Goal: Feedback & Contribution: Contribute content

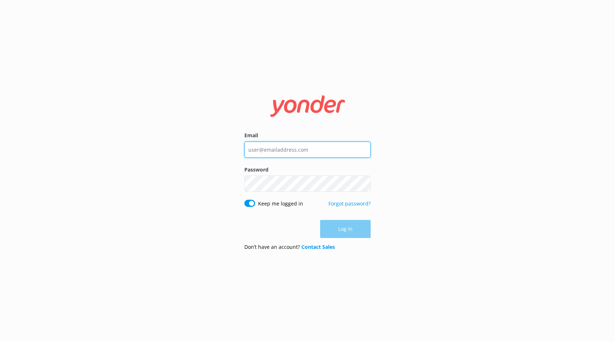
type input "[EMAIL_ADDRESS][DOMAIN_NAME]"
click at [342, 234] on div "Log in" at bounding box center [307, 229] width 126 height 18
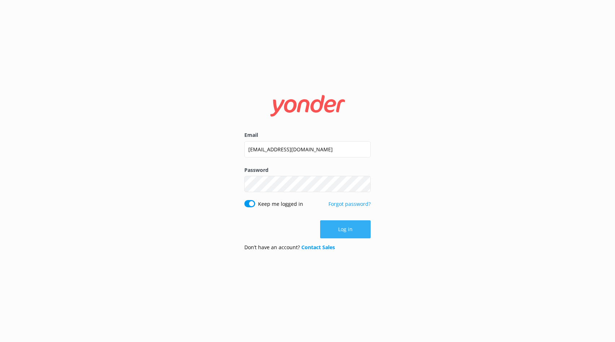
click at [334, 233] on button "Log in" at bounding box center [345, 229] width 51 height 18
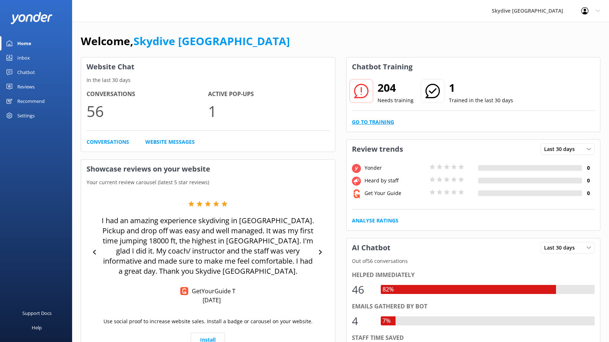
click at [374, 122] on link "Go to Training" at bounding box center [373, 122] width 42 height 8
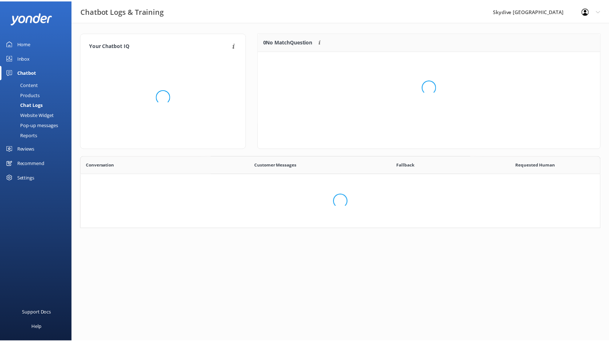
scroll to position [247, 514]
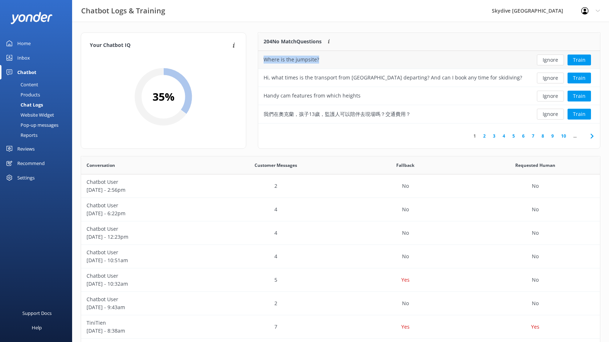
drag, startPoint x: 329, startPoint y: 60, endPoint x: 259, endPoint y: 59, distance: 69.6
click at [259, 59] on div "Where is the jumpsite?" at bounding box center [393, 60] width 270 height 18
copy div "Where is the jumpsite?"
click at [559, 62] on button "Ignore" at bounding box center [550, 59] width 27 height 11
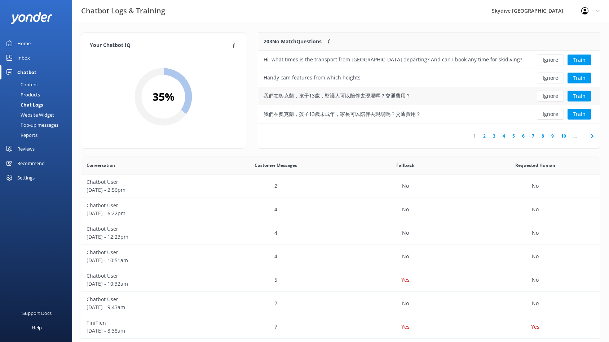
click at [417, 96] on div "我們在奧克蘭，孩子13歲，監護人可以陪伴去現場嗎？交通費用？" at bounding box center [393, 96] width 270 height 18
click at [484, 136] on link "2" at bounding box center [485, 135] width 10 height 7
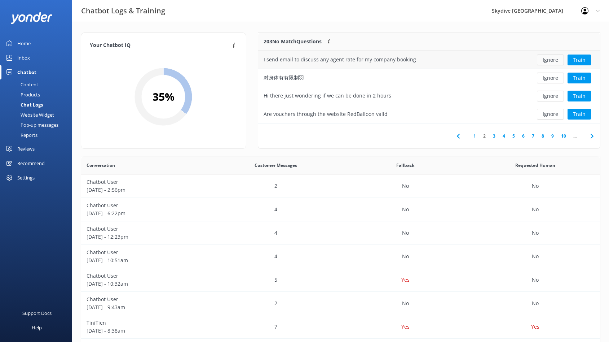
click at [544, 58] on button "Ignore" at bounding box center [550, 59] width 27 height 11
click at [544, 116] on button "Ignore" at bounding box center [550, 114] width 27 height 11
click at [493, 135] on link "3" at bounding box center [495, 135] width 10 height 7
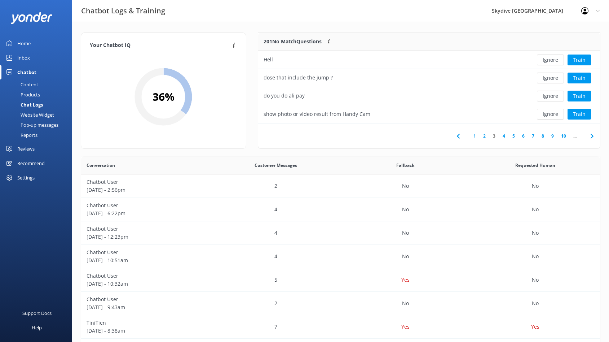
click at [487, 136] on link "2" at bounding box center [485, 135] width 10 height 7
drag, startPoint x: 396, startPoint y: 115, endPoint x: 263, endPoint y: 116, distance: 133.5
click at [263, 116] on div "can i just book for the photos package?" at bounding box center [393, 114] width 270 height 18
copy div "can i just book for the photos package?"
click at [494, 136] on link "3" at bounding box center [495, 135] width 10 height 7
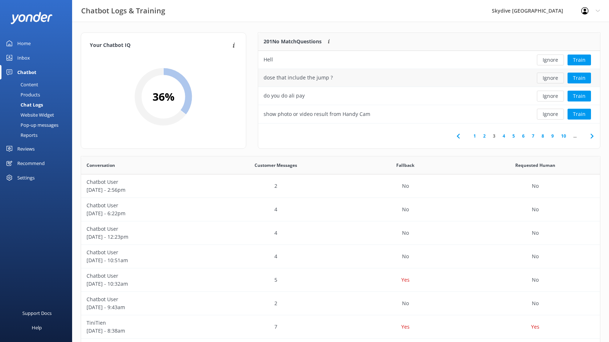
click at [556, 80] on button "Ignore" at bounding box center [550, 78] width 27 height 11
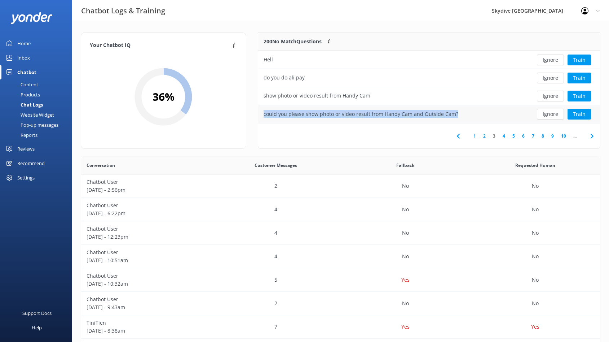
drag, startPoint x: 488, startPoint y: 115, endPoint x: 259, endPoint y: 113, distance: 228.4
click at [259, 113] on div "could you please show photo or video result from Handy Cam and Outside Cam?" at bounding box center [393, 114] width 270 height 18
copy div "could you please show photo or video result from Handy Cam and Outside Cam?"
click at [553, 113] on button "Ignore" at bounding box center [550, 114] width 27 height 11
click at [552, 96] on button "Ignore" at bounding box center [550, 96] width 27 height 11
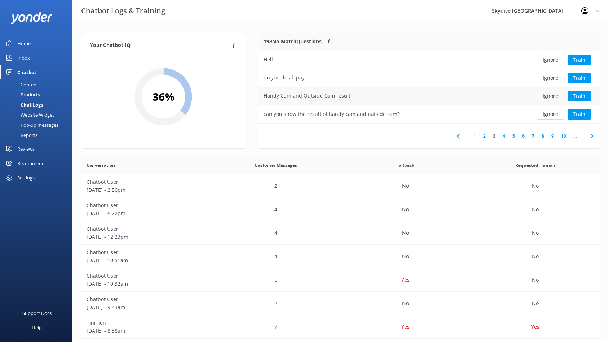
click at [550, 99] on button "Ignore" at bounding box center [550, 96] width 27 height 11
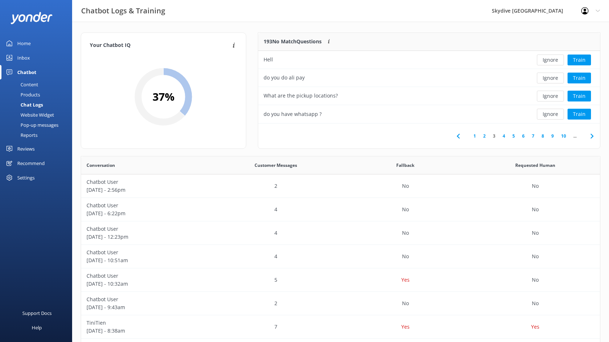
click at [550, 99] on button "Ignore" at bounding box center [550, 96] width 27 height 11
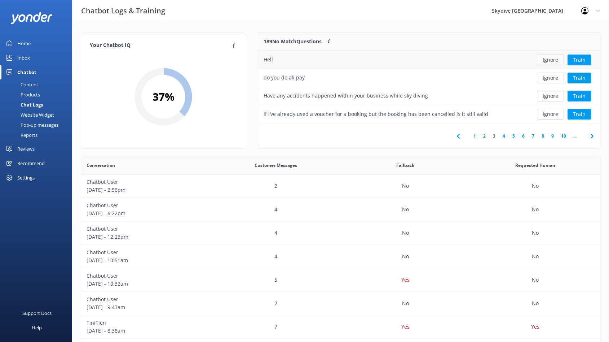
click at [555, 63] on button "Ignore" at bounding box center [550, 59] width 27 height 11
click at [544, 115] on button "Ignore" at bounding box center [550, 114] width 27 height 11
click at [522, 136] on link "6" at bounding box center [524, 135] width 10 height 7
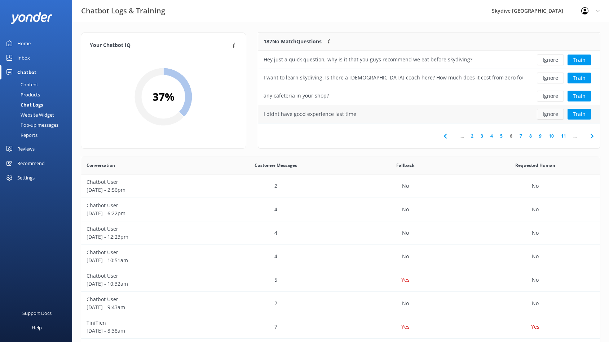
click at [545, 115] on button "Ignore" at bounding box center [550, 114] width 27 height 11
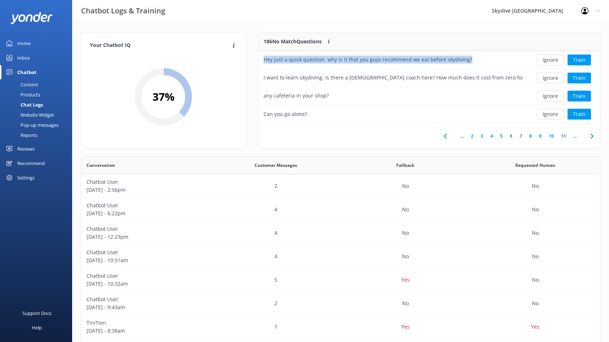
drag, startPoint x: 499, startPoint y: 59, endPoint x: 255, endPoint y: 60, distance: 244.2
click at [255, 60] on div "186 No Match Questions Customers sometimes ask questions that don't fully match…" at bounding box center [429, 93] width 354 height 123
click at [553, 62] on button "Ignore" at bounding box center [550, 59] width 27 height 11
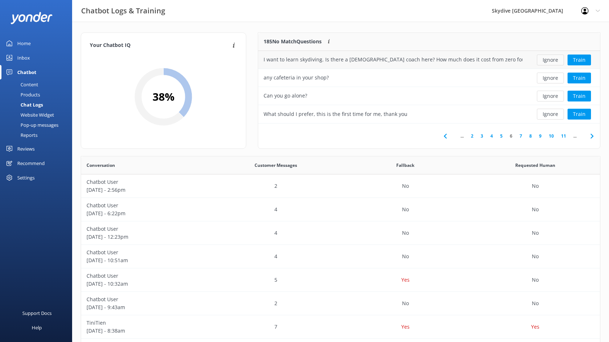
click at [553, 62] on button "Ignore" at bounding box center [550, 59] width 27 height 11
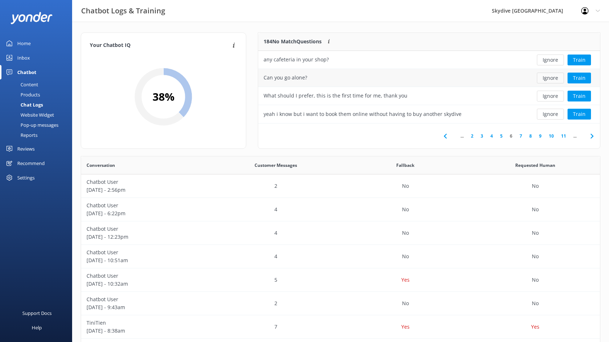
click at [555, 77] on button "Ignore" at bounding box center [550, 78] width 27 height 11
click at [532, 137] on link "8" at bounding box center [531, 135] width 10 height 7
click at [543, 115] on button "Ignore" at bounding box center [550, 114] width 27 height 11
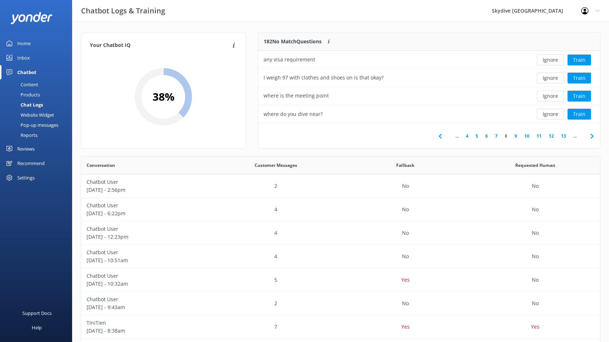
click at [527, 136] on link "10" at bounding box center [527, 135] width 12 height 7
click at [527, 135] on link "12" at bounding box center [527, 135] width 12 height 7
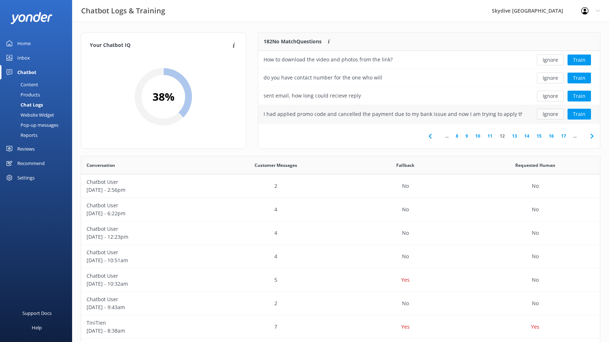
click at [559, 115] on button "Ignore" at bounding box center [550, 114] width 27 height 11
click at [551, 98] on button "Ignore" at bounding box center [550, 96] width 27 height 11
click at [517, 135] on link "13" at bounding box center [515, 135] width 12 height 7
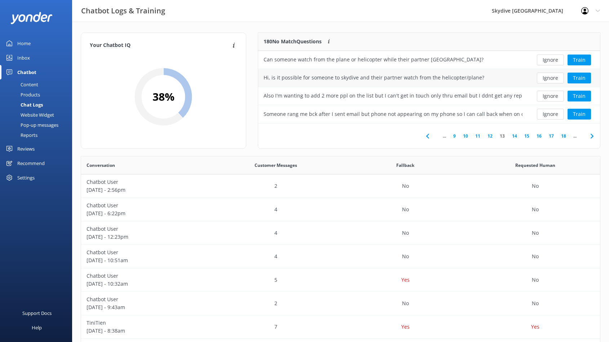
drag, startPoint x: 488, startPoint y: 78, endPoint x: 267, endPoint y: 79, distance: 221.1
click at [267, 79] on div "Hi, is it possible for someone to skydive and their partner watch from the heli…" at bounding box center [393, 78] width 270 height 18
drag, startPoint x: 269, startPoint y: 79, endPoint x: 487, endPoint y: 76, distance: 217.9
click at [487, 76] on div "Hi, is it possible for someone to skydive and their partner watch from the heli…" at bounding box center [393, 78] width 270 height 18
copy div "Hi, is it possible for someone to skydive and their partner watch from the heli…"
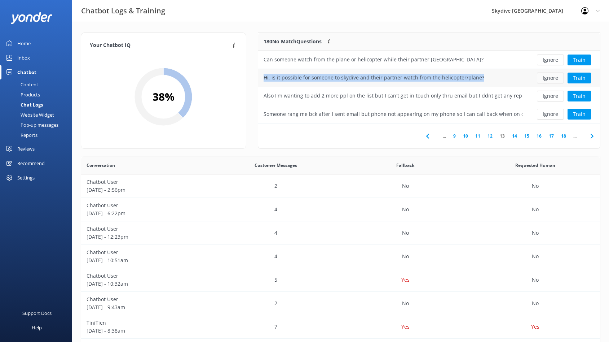
click at [552, 79] on button "Ignore" at bounding box center [550, 78] width 27 height 11
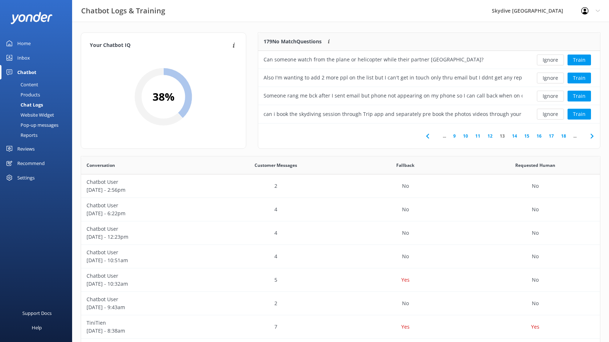
click at [540, 136] on link "16" at bounding box center [539, 135] width 12 height 7
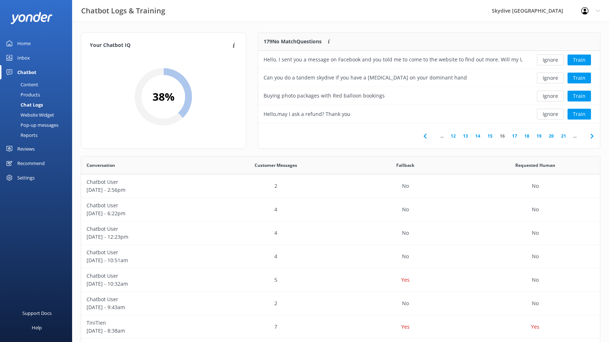
click at [517, 136] on link "17" at bounding box center [515, 135] width 12 height 7
click at [557, 57] on button "Ignore" at bounding box center [550, 59] width 27 height 11
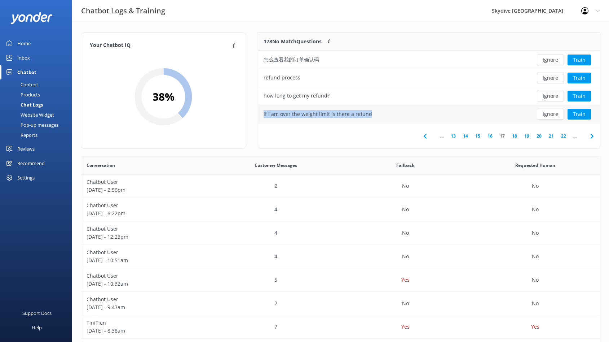
drag, startPoint x: 378, startPoint y: 115, endPoint x: 259, endPoint y: 117, distance: 119.4
click at [259, 117] on div "if I am over the weight limit is there a refund" at bounding box center [393, 114] width 270 height 18
copy div "if I am over the weight limit is there a refund"
click at [563, 118] on button "Ignore" at bounding box center [550, 114] width 27 height 11
click at [528, 136] on link "19" at bounding box center [527, 135] width 12 height 7
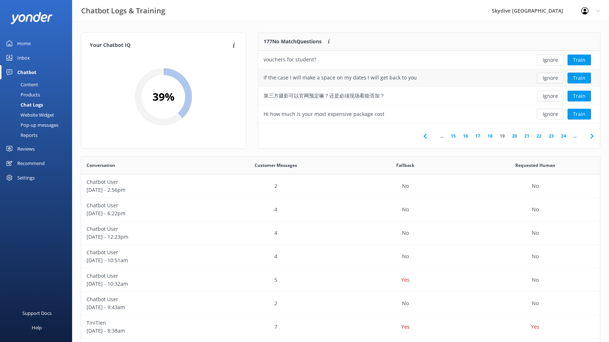
click at [550, 76] on button "Ignore" at bounding box center [550, 78] width 27 height 11
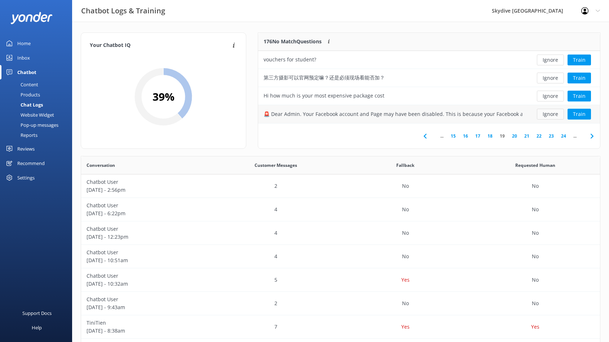
click at [549, 114] on button "Ignore" at bounding box center [550, 114] width 27 height 11
click at [515, 137] on link "20" at bounding box center [515, 135] width 12 height 7
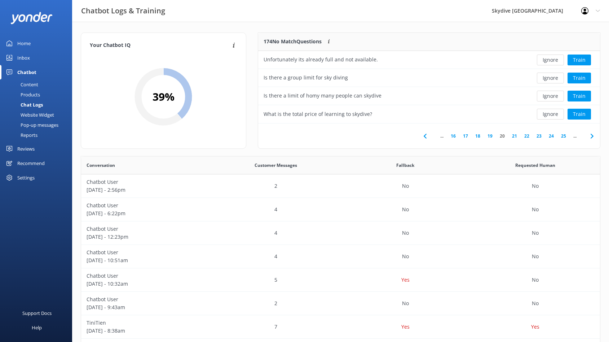
click at [491, 135] on link "19" at bounding box center [490, 135] width 12 height 7
click at [544, 115] on button "Ignore" at bounding box center [550, 114] width 27 height 11
click at [516, 136] on link "20" at bounding box center [515, 135] width 12 height 7
click at [516, 138] on link "21" at bounding box center [515, 135] width 12 height 7
click at [541, 114] on button "Ignore" at bounding box center [550, 114] width 27 height 11
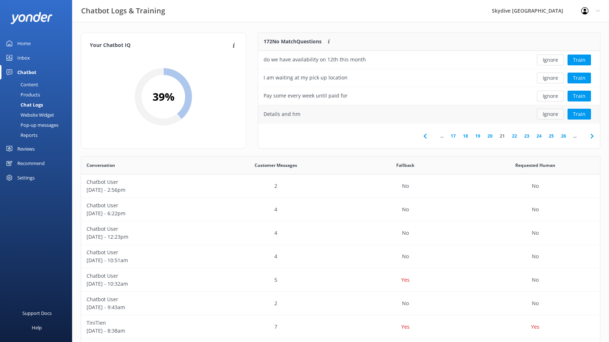
click at [546, 118] on button "Ignore" at bounding box center [550, 114] width 27 height 11
click at [516, 134] on link "22" at bounding box center [515, 135] width 12 height 7
click at [545, 60] on button "Ignore" at bounding box center [550, 59] width 27 height 11
click at [525, 136] on link "24" at bounding box center [527, 135] width 12 height 7
click at [548, 95] on button "Ignore" at bounding box center [550, 96] width 27 height 11
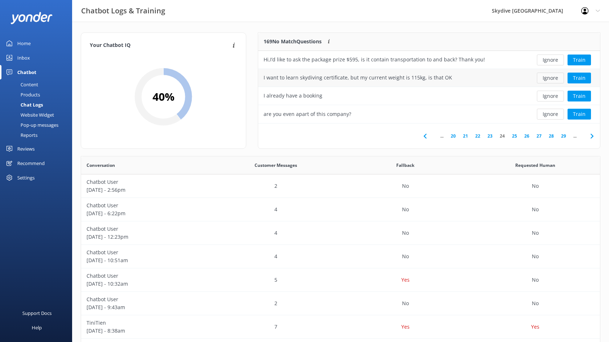
click at [549, 80] on button "Ignore" at bounding box center [550, 78] width 27 height 11
click at [552, 78] on button "Ignore" at bounding box center [550, 78] width 27 height 11
click at [557, 137] on link "28" at bounding box center [551, 135] width 12 height 7
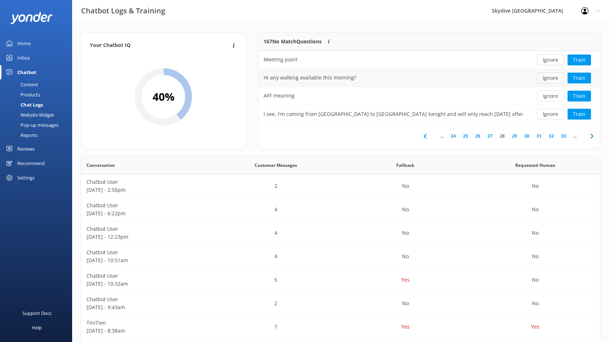
click at [547, 79] on button "Ignore" at bounding box center [550, 78] width 27 height 11
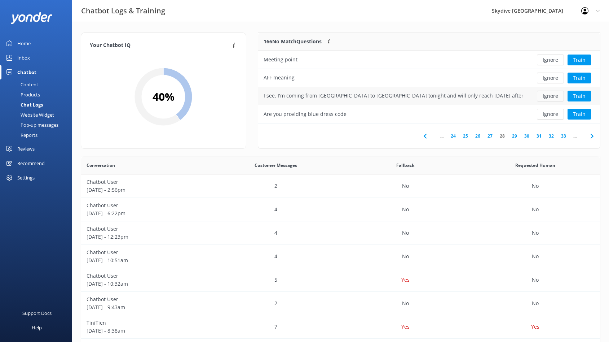
click at [550, 98] on button "Ignore" at bounding box center [550, 96] width 27 height 11
click at [539, 136] on link "31" at bounding box center [539, 135] width 12 height 7
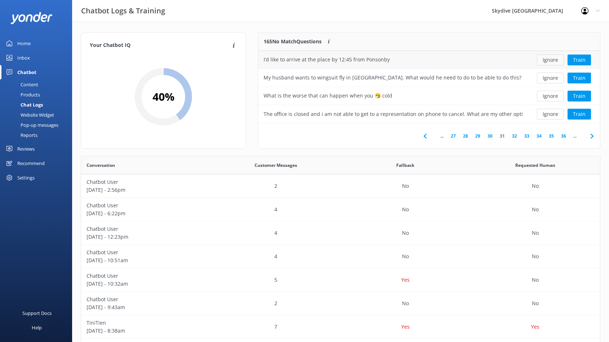
click at [546, 61] on button "Ignore" at bounding box center [550, 59] width 27 height 11
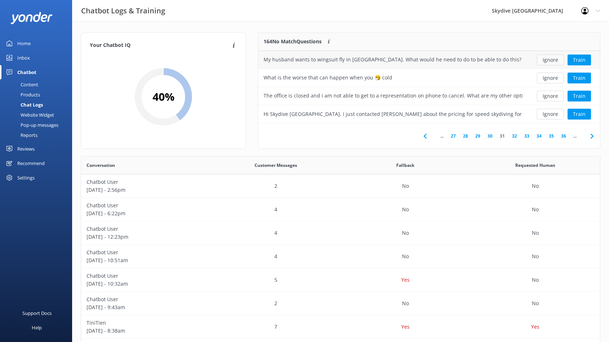
click at [549, 60] on button "Ignore" at bounding box center [550, 59] width 27 height 11
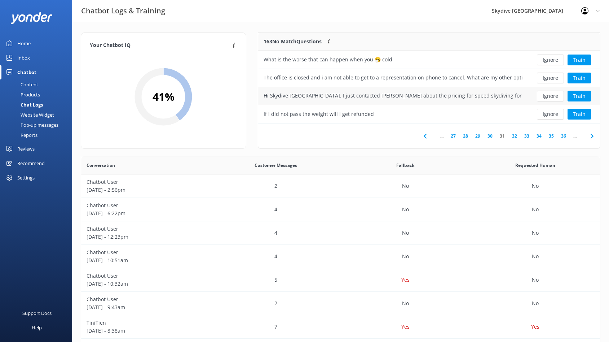
click at [505, 98] on div "Hi Skydive [GEOGRAPHIC_DATA]. I just contacted [PERSON_NAME] about the pricing …" at bounding box center [393, 96] width 259 height 8
click at [544, 96] on button "Ignore" at bounding box center [550, 96] width 27 height 11
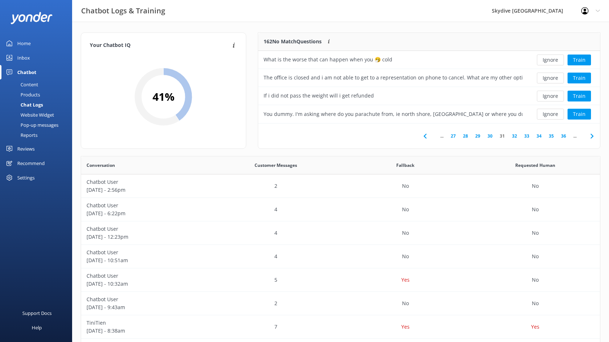
click at [515, 137] on link "32" at bounding box center [515, 135] width 12 height 7
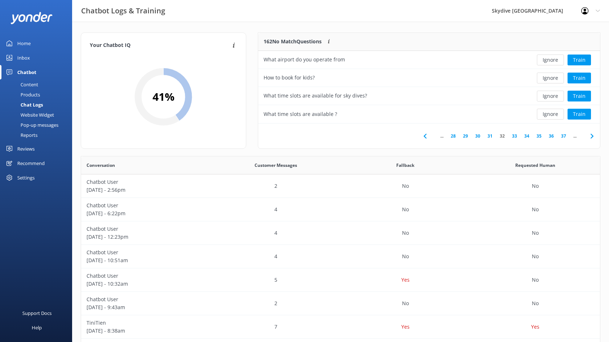
click at [488, 136] on link "31" at bounding box center [490, 135] width 12 height 7
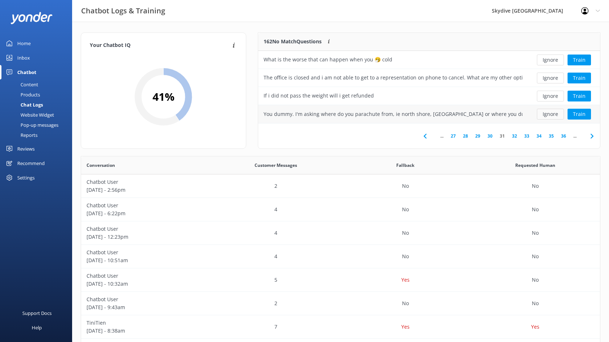
click at [559, 113] on button "Ignore" at bounding box center [550, 114] width 27 height 11
click at [541, 115] on button "Ignore" at bounding box center [550, 114] width 27 height 11
click at [547, 76] on button "Ignore" at bounding box center [550, 78] width 27 height 11
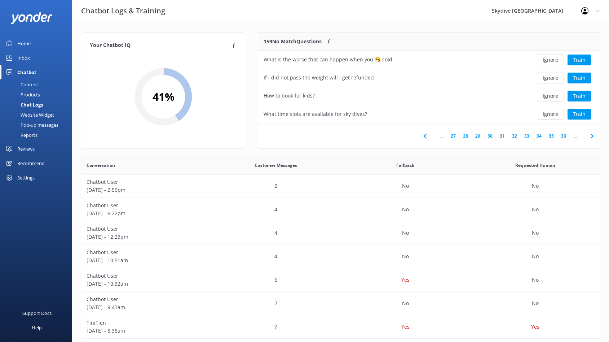
click at [528, 134] on link "33" at bounding box center [527, 135] width 12 height 7
click at [514, 137] on link "34" at bounding box center [515, 135] width 12 height 7
click at [547, 79] on button "Ignore" at bounding box center [550, 78] width 27 height 11
click at [545, 97] on button "Ignore" at bounding box center [550, 96] width 27 height 11
click at [546, 94] on button "Ignore" at bounding box center [550, 96] width 27 height 11
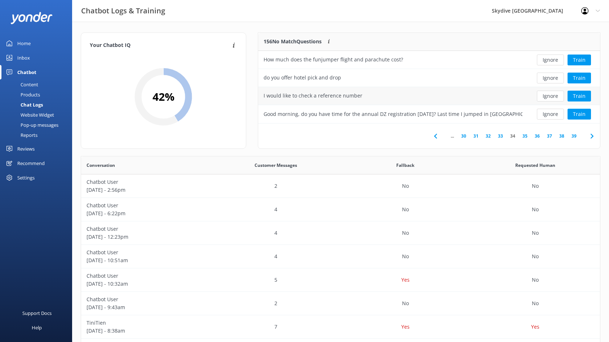
click at [556, 92] on button "Ignore" at bounding box center [550, 96] width 27 height 11
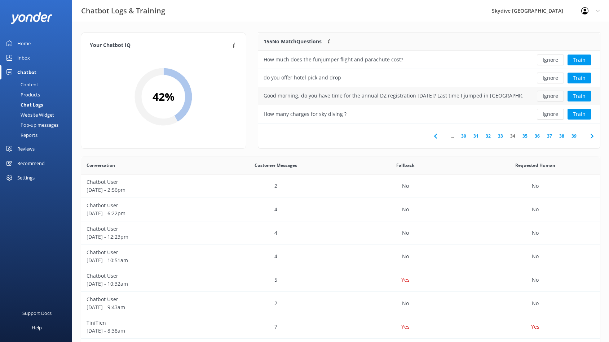
click at [545, 96] on button "Ignore" at bounding box center [550, 96] width 27 height 11
click at [526, 135] on link "35" at bounding box center [525, 135] width 12 height 7
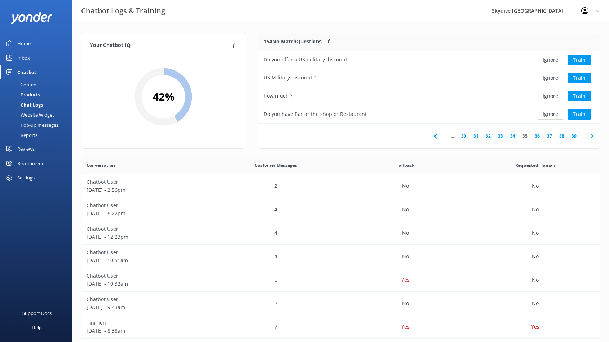
click at [553, 136] on link "37" at bounding box center [550, 135] width 12 height 7
click at [557, 114] on button "Ignore" at bounding box center [550, 114] width 27 height 11
click at [552, 117] on button "Ignore" at bounding box center [550, 114] width 27 height 11
drag, startPoint x: 311, startPoint y: 110, endPoint x: 262, endPoint y: 114, distance: 49.6
click at [262, 114] on div "银行卡的cvc怎么看" at bounding box center [393, 114] width 270 height 18
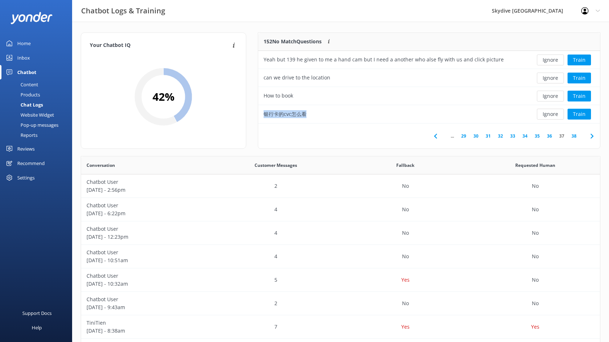
copy div "银行卡的cvc怎么看"
click at [550, 113] on button "Ignore" at bounding box center [550, 114] width 27 height 11
click at [550, 115] on button "Ignore" at bounding box center [550, 114] width 27 height 11
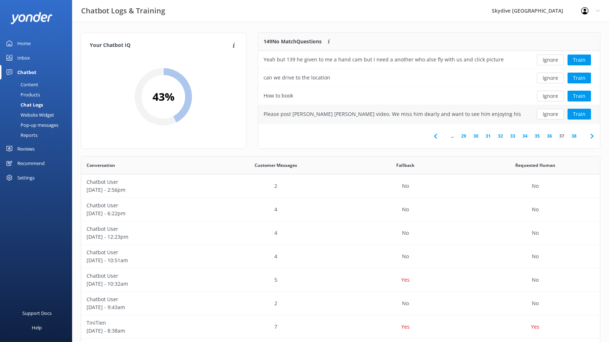
click at [504, 113] on div "Please post [PERSON_NAME] [PERSON_NAME] video. We miss him dearly and want to s…" at bounding box center [393, 114] width 259 height 8
click at [550, 114] on button "Ignore" at bounding box center [550, 114] width 27 height 11
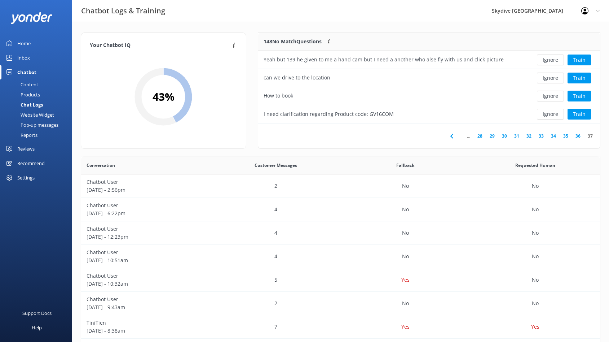
click at [550, 114] on button "Ignore" at bounding box center [550, 114] width 27 height 11
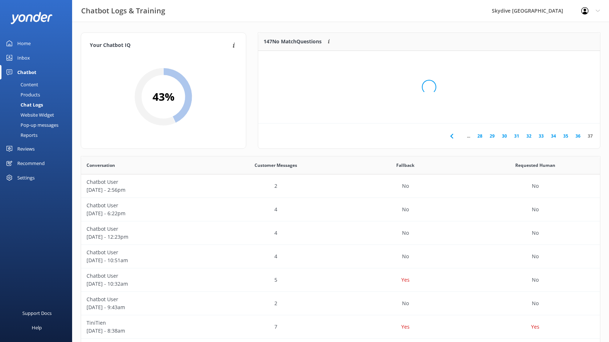
scroll to position [67, 337]
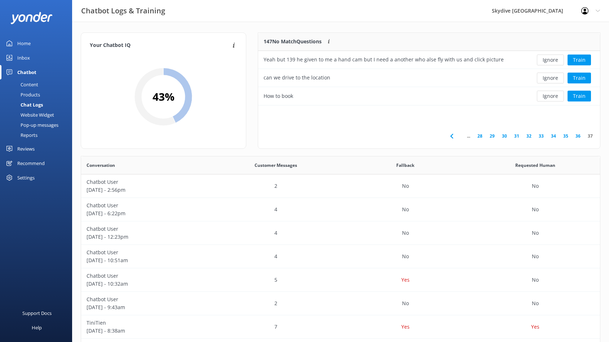
click at [553, 135] on link "34" at bounding box center [554, 135] width 12 height 7
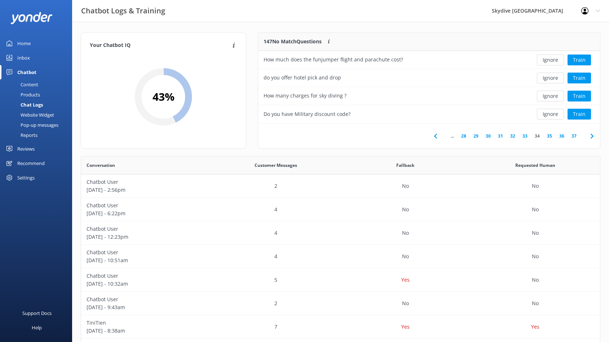
click at [466, 136] on link "28" at bounding box center [464, 135] width 12 height 7
click at [426, 135] on icon at bounding box center [425, 136] width 9 height 9
click at [426, 137] on use at bounding box center [425, 135] width 3 height 5
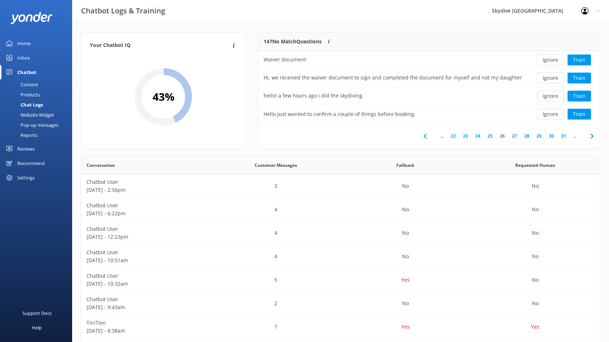
click at [426, 137] on use at bounding box center [425, 135] width 3 height 5
click at [556, 63] on button "Ignore" at bounding box center [550, 59] width 27 height 11
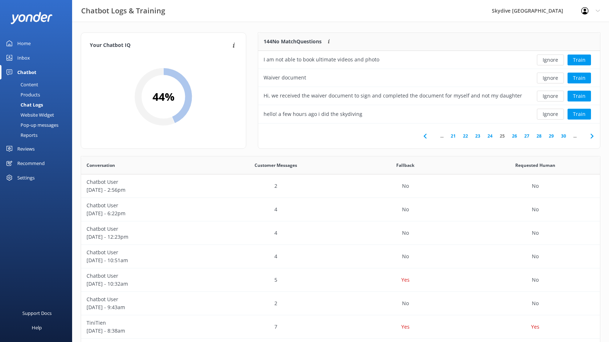
click at [556, 63] on button "Ignore" at bounding box center [550, 59] width 27 height 11
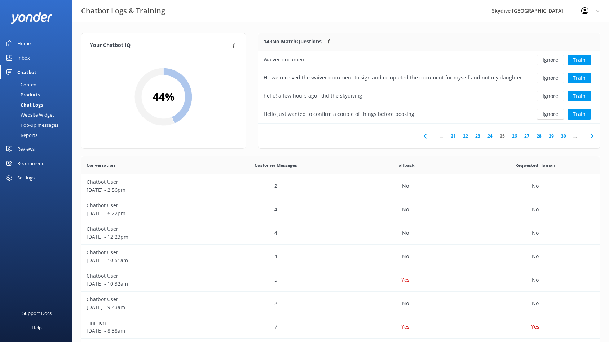
click at [556, 63] on button "Ignore" at bounding box center [550, 59] width 27 height 11
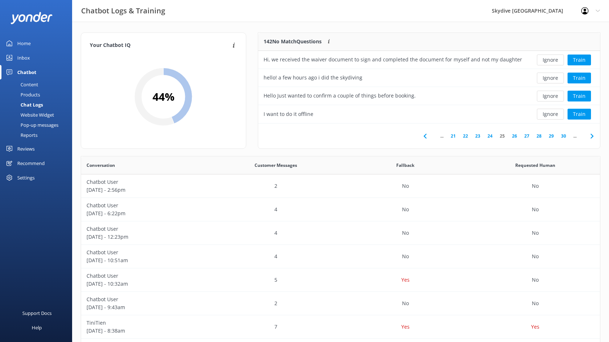
click at [556, 63] on button "Ignore" at bounding box center [550, 59] width 27 height 11
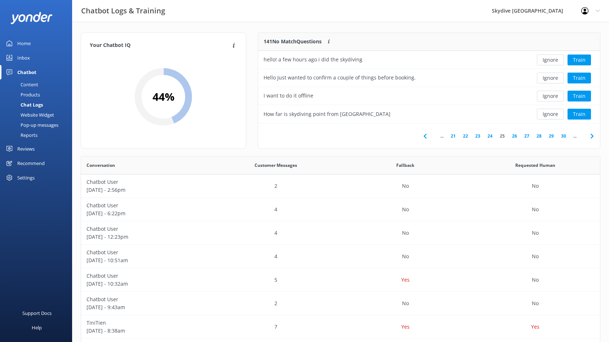
click at [556, 63] on button "Ignore" at bounding box center [550, 59] width 27 height 11
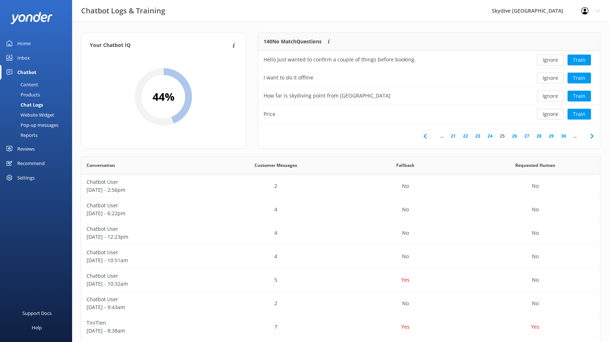
click at [556, 63] on button "Ignore" at bounding box center [550, 59] width 27 height 11
click at [466, 135] on link "22" at bounding box center [466, 135] width 12 height 7
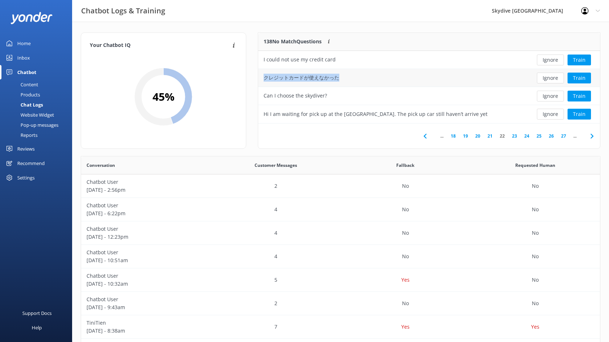
drag, startPoint x: 361, startPoint y: 80, endPoint x: 261, endPoint y: 80, distance: 100.6
click at [261, 80] on div "クレジットカードが使えなかった" at bounding box center [393, 78] width 270 height 18
copy div "クレジットカードが使えなかった"
click at [552, 78] on button "Ignore" at bounding box center [550, 78] width 27 height 11
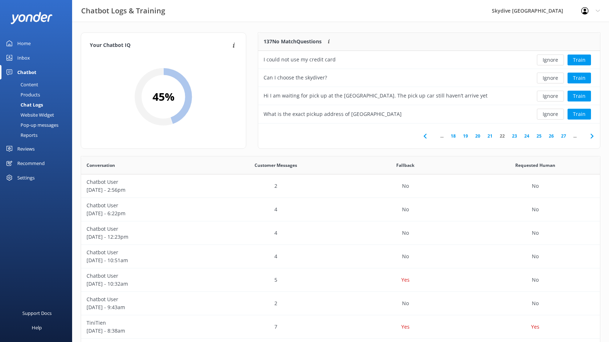
click at [552, 136] on link "26" at bounding box center [551, 135] width 12 height 7
click at [425, 139] on icon at bounding box center [425, 136] width 9 height 9
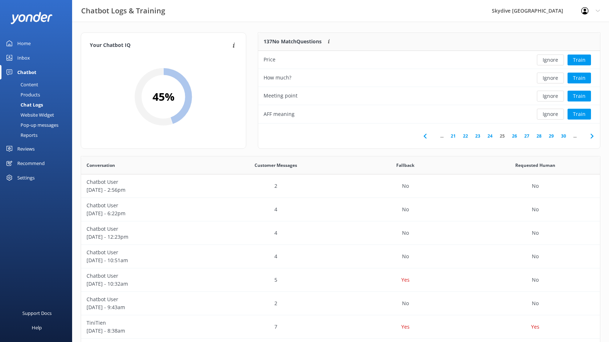
click at [426, 135] on icon at bounding box center [425, 136] width 9 height 9
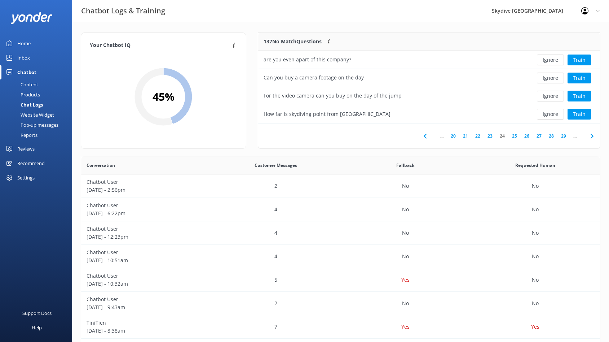
click at [426, 135] on icon at bounding box center [425, 136] width 9 height 9
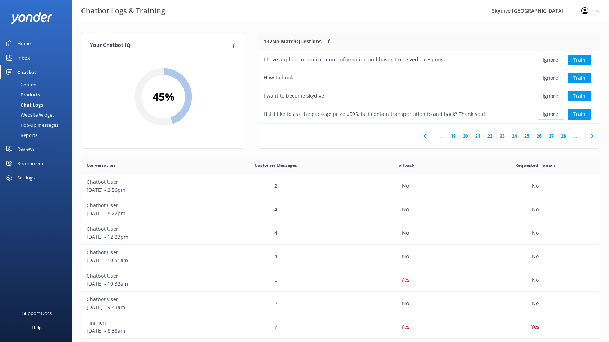
click at [426, 135] on icon at bounding box center [425, 136] width 9 height 9
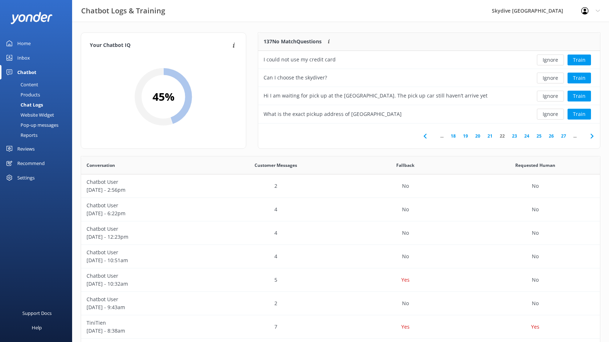
click at [426, 135] on icon at bounding box center [425, 136] width 9 height 9
click at [427, 133] on icon at bounding box center [425, 136] width 9 height 9
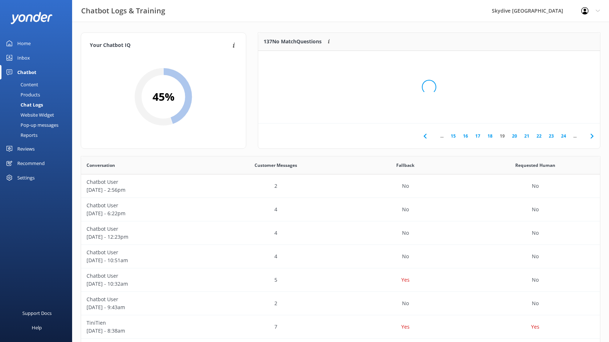
click at [427, 133] on div "Loading.." at bounding box center [430, 87] width 328 height 342
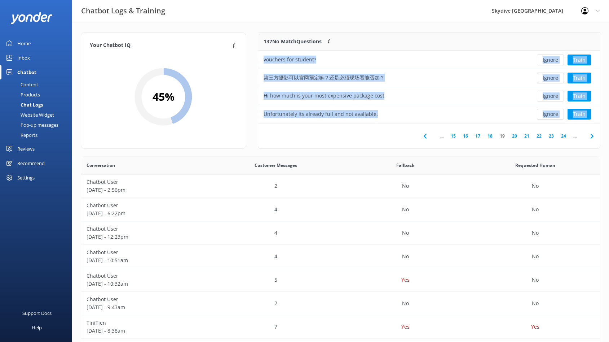
click at [426, 135] on icon at bounding box center [425, 136] width 9 height 9
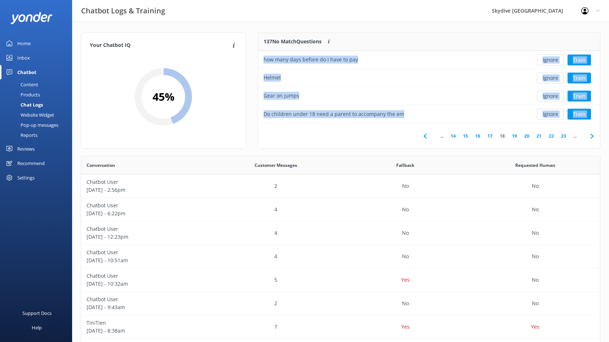
click at [426, 135] on icon at bounding box center [425, 136] width 9 height 9
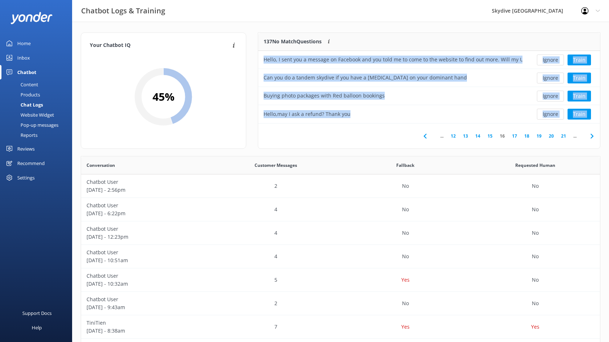
click at [426, 135] on icon at bounding box center [425, 136] width 9 height 9
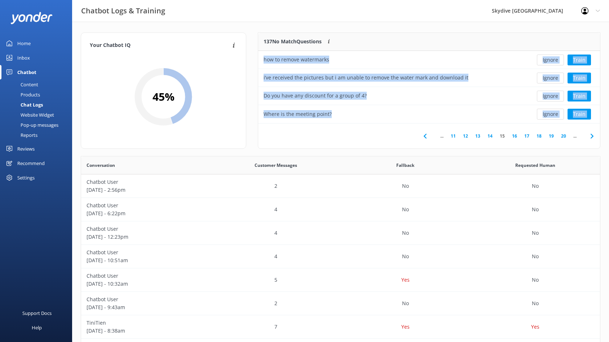
click at [425, 136] on use at bounding box center [425, 135] width 3 height 5
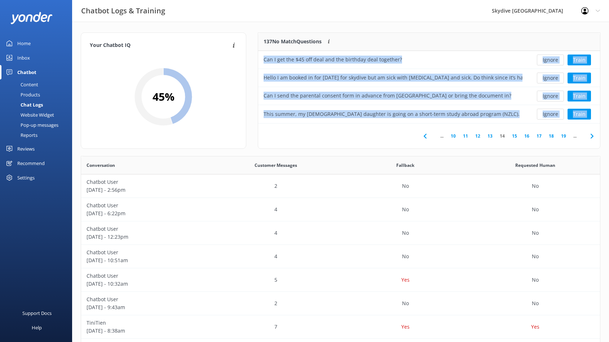
click at [425, 136] on use at bounding box center [425, 135] width 3 height 5
click at [390, 137] on div "... 9 10 11 12 13 14 15 16 17 18 ..." at bounding box center [429, 135] width 342 height 25
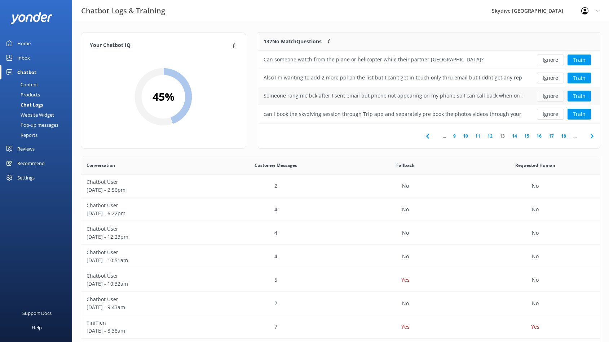
click at [551, 95] on button "Ignore" at bounding box center [550, 96] width 27 height 11
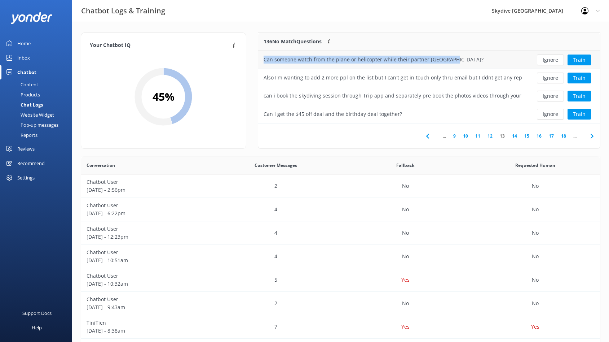
drag, startPoint x: 462, startPoint y: 60, endPoint x: 264, endPoint y: 61, distance: 198.8
click at [264, 61] on div "Can someone watch from the plane or helicopter while their partner [GEOGRAPHIC_…" at bounding box center [393, 60] width 270 height 18
copy div "Can someone watch from the plane or helicopter while their partner [GEOGRAPHIC_…"
click at [557, 62] on button "Ignore" at bounding box center [550, 59] width 27 height 11
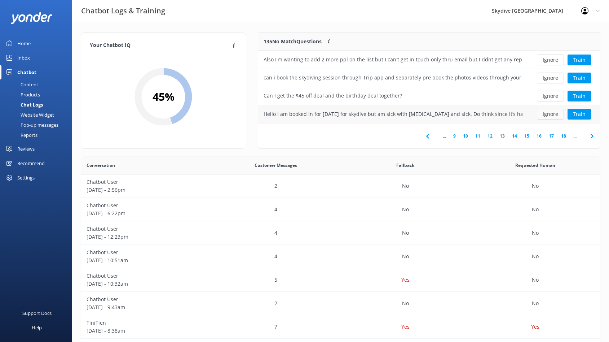
click at [551, 114] on button "Ignore" at bounding box center [550, 114] width 27 height 11
click at [455, 136] on link "9" at bounding box center [455, 135] width 10 height 7
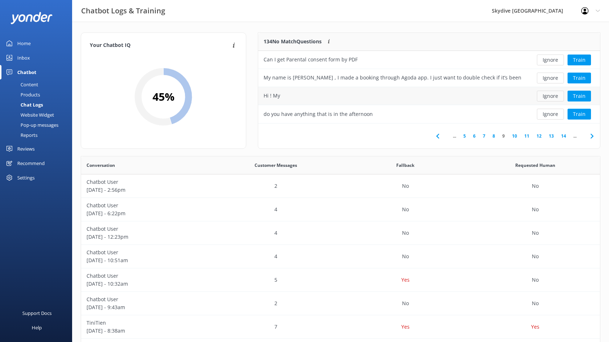
click at [549, 98] on button "Ignore" at bounding box center [550, 96] width 27 height 11
click at [547, 79] on button "Ignore" at bounding box center [550, 78] width 27 height 11
click at [438, 137] on icon at bounding box center [438, 136] width 9 height 9
click at [439, 136] on icon at bounding box center [440, 136] width 9 height 9
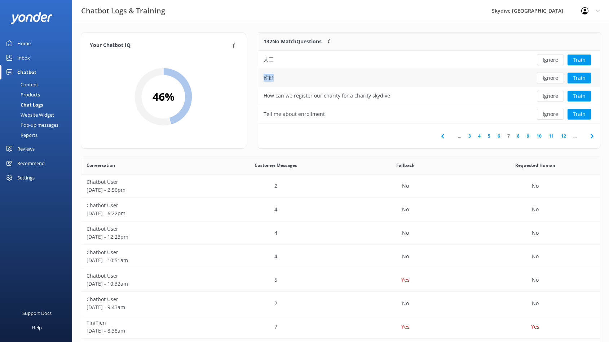
drag, startPoint x: 285, startPoint y: 80, endPoint x: 259, endPoint y: 76, distance: 25.6
click at [259, 76] on div "你好" at bounding box center [393, 78] width 270 height 18
copy div "你好"
drag, startPoint x: 288, startPoint y: 60, endPoint x: 265, endPoint y: 61, distance: 22.7
click at [265, 61] on div "人工" at bounding box center [393, 60] width 270 height 18
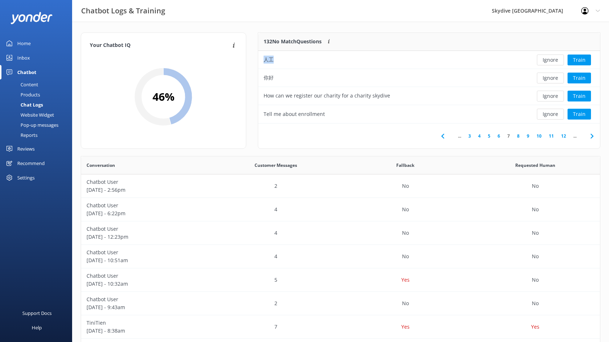
copy div "人工"
click at [546, 59] on button "Ignore" at bounding box center [550, 59] width 27 height 11
click at [444, 135] on icon at bounding box center [443, 136] width 9 height 9
click at [446, 130] on span at bounding box center [445, 136] width 16 height 16
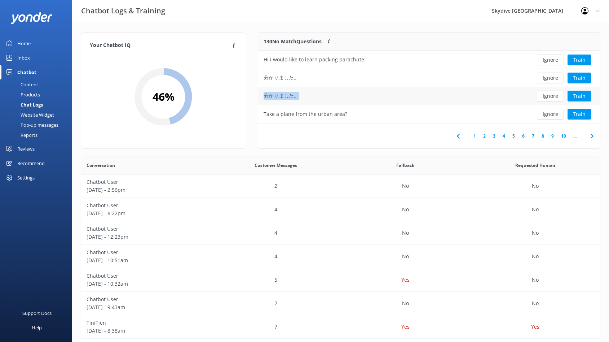
drag, startPoint x: 329, startPoint y: 99, endPoint x: 262, endPoint y: 96, distance: 67.6
click at [262, 96] on div "分かりました。" at bounding box center [393, 96] width 270 height 18
click at [556, 96] on button "Ignore" at bounding box center [550, 96] width 27 height 11
click at [552, 79] on button "Ignore" at bounding box center [550, 78] width 27 height 11
click at [544, 78] on button "Ignore" at bounding box center [550, 78] width 27 height 11
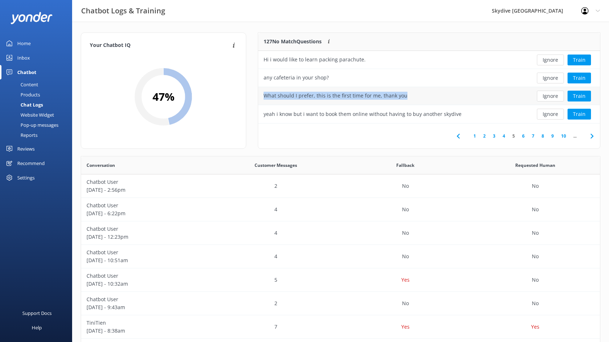
drag, startPoint x: 420, startPoint y: 97, endPoint x: 264, endPoint y: 97, distance: 155.5
click at [264, 97] on div "What should I prefer, this is the first time for me, thank you" at bounding box center [393, 96] width 270 height 18
click at [546, 92] on button "Ignore" at bounding box center [550, 96] width 27 height 11
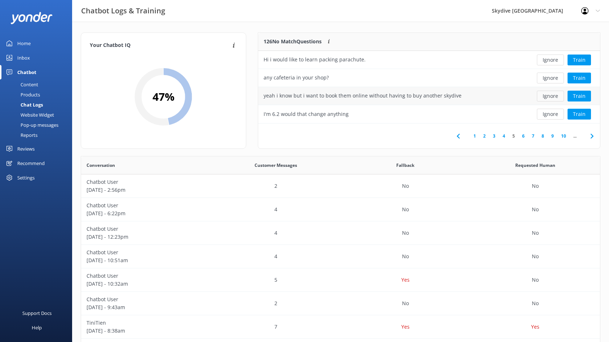
click at [555, 97] on button "Ignore" at bounding box center [550, 96] width 27 height 11
click at [474, 136] on link "1" at bounding box center [475, 135] width 10 height 7
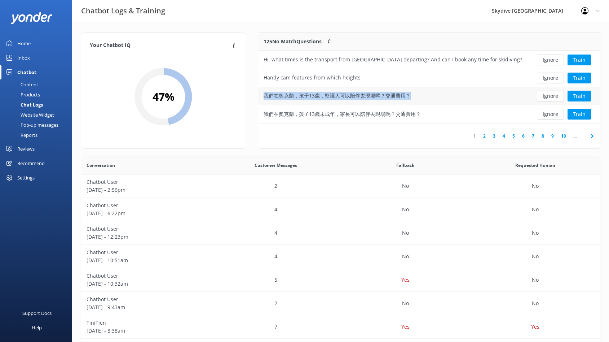
drag, startPoint x: 430, startPoint y: 95, endPoint x: 332, endPoint y: 79, distance: 99.9
click at [264, 95] on div "我們在奧克蘭，孩子13歲，監護人可以陪伴去現場嗎？交通費用？" at bounding box center [393, 96] width 270 height 18
click at [433, 114] on div "我們在奧克蘭，孩子13歲未成年，家長可以陪伴去現場嗎？交通費用？" at bounding box center [393, 114] width 270 height 18
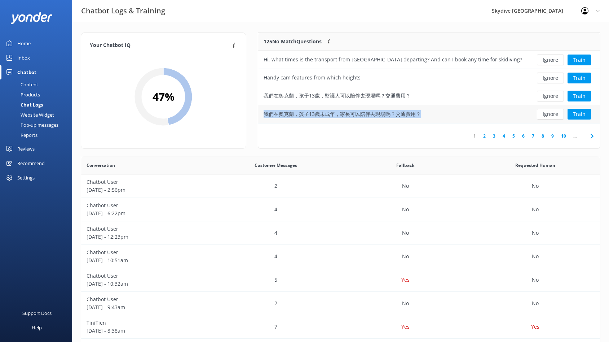
drag, startPoint x: 443, startPoint y: 115, endPoint x: 423, endPoint y: 115, distance: 19.5
click at [423, 115] on div "我們在奧克蘭，孩子13歲未成年，家長可以陪伴去現場嗎？交通費用？" at bounding box center [393, 114] width 270 height 18
click at [550, 97] on button "Ignore" at bounding box center [550, 96] width 27 height 11
click at [549, 96] on button "Ignore" at bounding box center [550, 96] width 27 height 11
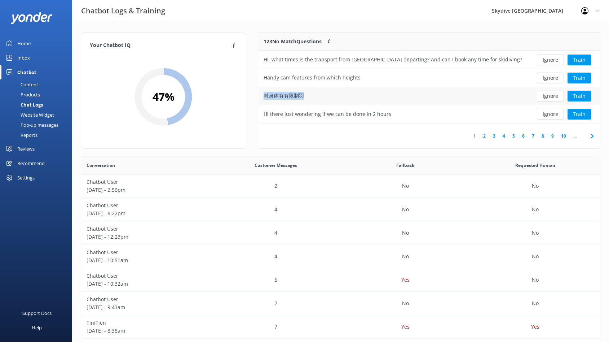
drag, startPoint x: 354, startPoint y: 96, endPoint x: 263, endPoint y: 97, distance: 90.2
click at [263, 97] on div "对身体有有限制羽" at bounding box center [393, 96] width 270 height 18
click at [556, 98] on button "Ignore" at bounding box center [550, 96] width 27 height 11
click at [485, 137] on link "2" at bounding box center [485, 135] width 10 height 7
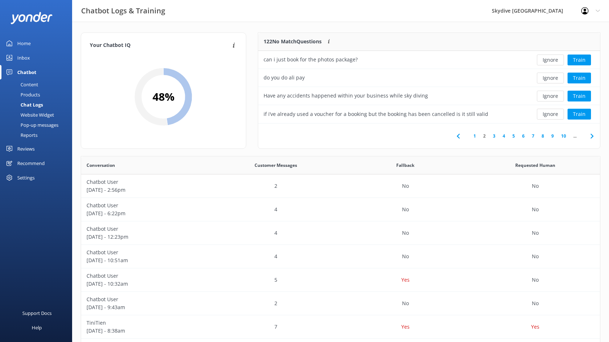
click at [497, 136] on link "3" at bounding box center [495, 135] width 10 height 7
click at [590, 135] on icon at bounding box center [592, 136] width 9 height 9
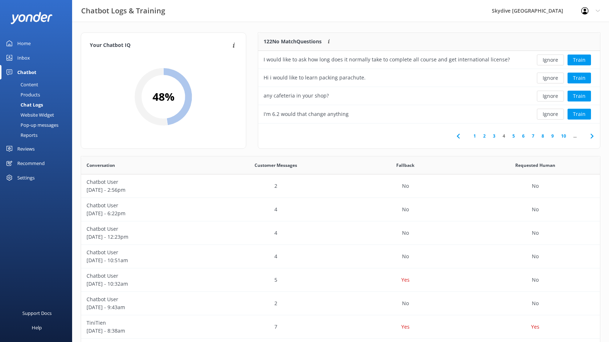
click at [566, 134] on link "10" at bounding box center [564, 135] width 12 height 7
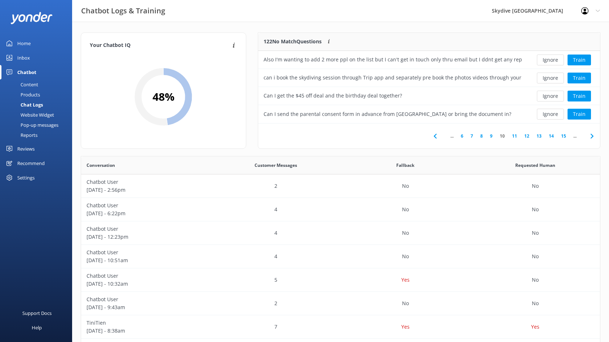
click at [563, 135] on link "15" at bounding box center [564, 135] width 12 height 7
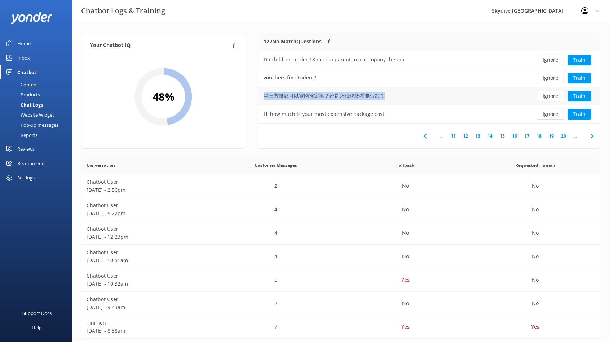
drag, startPoint x: 382, startPoint y: 95, endPoint x: 262, endPoint y: 95, distance: 120.5
click at [262, 95] on div "第三方摄影可以官网预定嘛？还是必须现场看能否加？" at bounding box center [393, 96] width 270 height 18
click at [32, 84] on div "Content" at bounding box center [21, 84] width 34 height 10
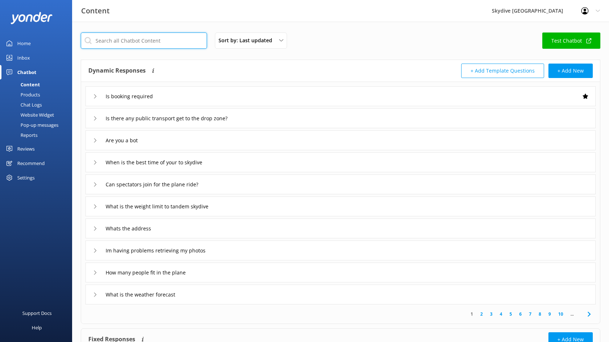
click at [152, 44] on input "text" at bounding box center [144, 40] width 126 height 16
paste input "Hi, what times is the transport from [GEOGRAPHIC_DATA] departing? And can I boo…"
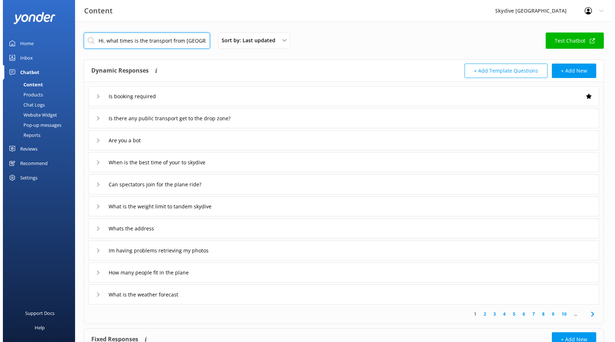
scroll to position [0, 115]
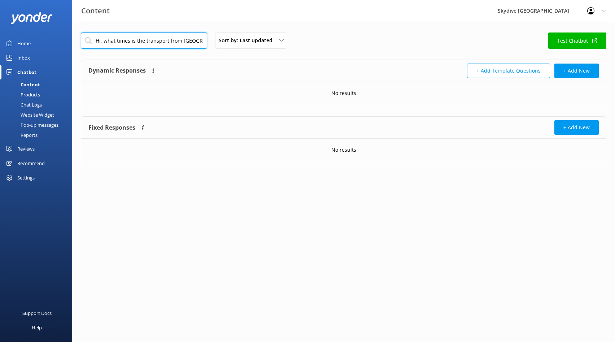
drag, startPoint x: 202, startPoint y: 41, endPoint x: 43, endPoint y: 42, distance: 159.8
click at [43, 42] on div "Content Skydive Auckland Profile Settings Logout Home Inbox Chatbot Content Pro…" at bounding box center [307, 105] width 615 height 166
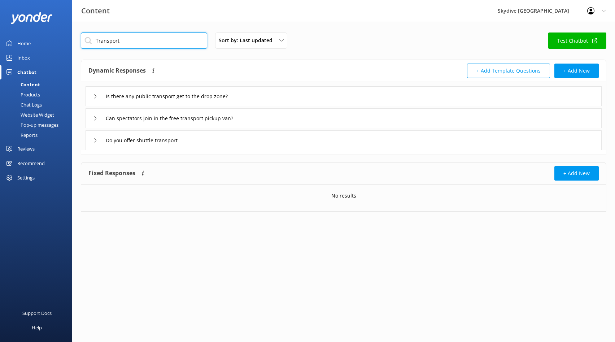
type input "Transport"
click at [95, 120] on icon at bounding box center [95, 118] width 4 height 4
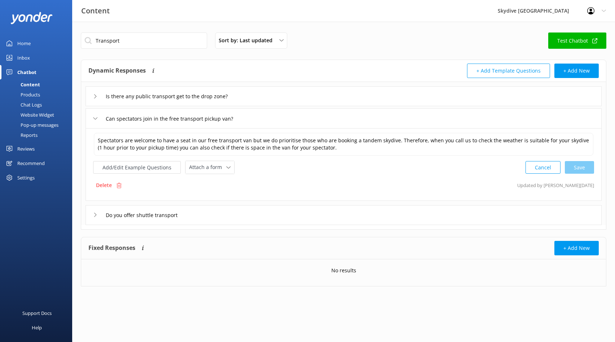
click at [94, 119] on icon at bounding box center [95, 118] width 4 height 4
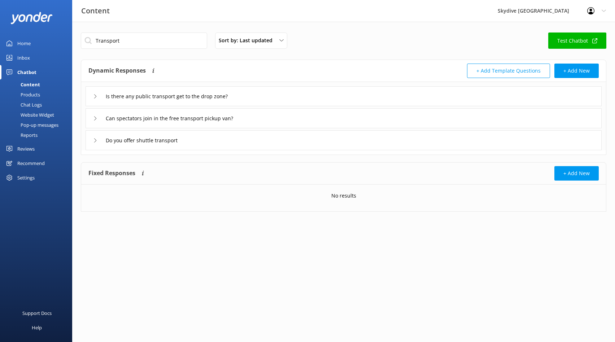
click at [93, 140] on icon at bounding box center [95, 140] width 4 height 4
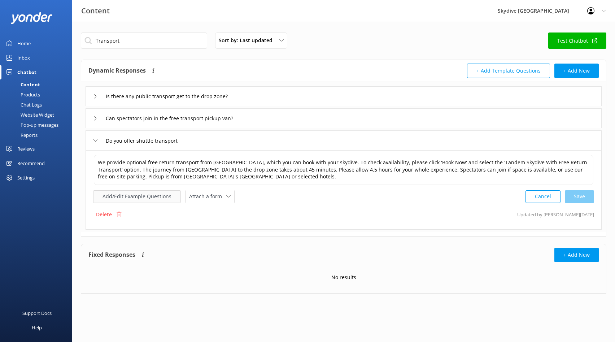
click at [133, 199] on button "Add/Edit Example Questions" at bounding box center [137, 196] width 88 height 13
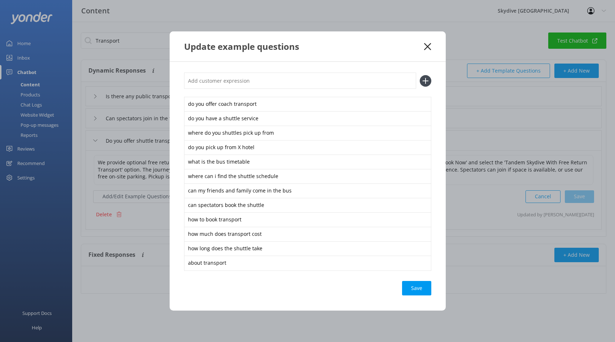
click at [227, 78] on input "text" at bounding box center [300, 81] width 232 height 16
paste input "Hi, what times is the transport from [GEOGRAPHIC_DATA] departing? And can I boo…"
type input "Hi, what times is the transport from [GEOGRAPHIC_DATA] departing? And can I boo…"
click at [420, 289] on div "Save" at bounding box center [416, 288] width 29 height 14
click at [424, 80] on icon at bounding box center [426, 81] width 12 height 12
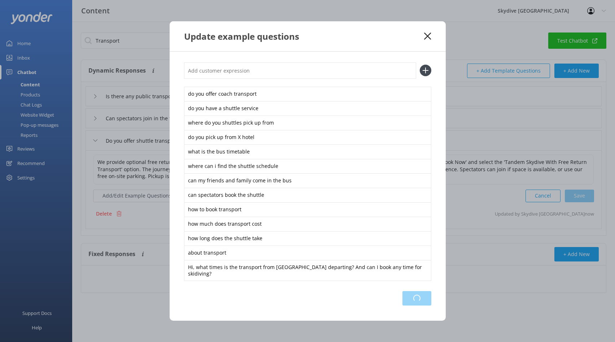
click at [414, 291] on div "Loading.." at bounding box center [416, 298] width 29 height 14
drag, startPoint x: 264, startPoint y: 152, endPoint x: 180, endPoint y: 153, distance: 84.1
click at [180, 153] on div "do you offer coach transport do you have a shuttle service where do you shuttle…" at bounding box center [308, 186] width 276 height 269
click at [426, 39] on icon at bounding box center [427, 35] width 7 height 7
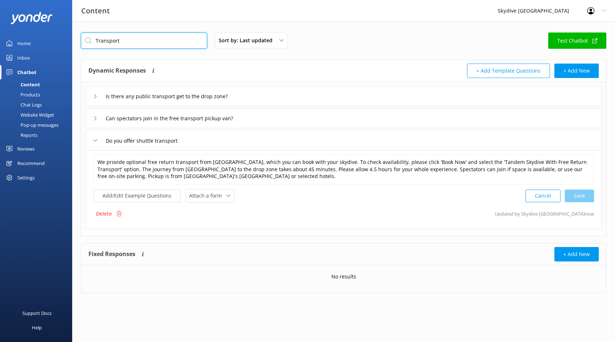
drag, startPoint x: 133, startPoint y: 44, endPoint x: 19, endPoint y: 44, distance: 114.7
click at [19, 44] on div "Content Skydive Auckland Profile Settings Logout Home Inbox Chatbot Content Pro…" at bounding box center [307, 168] width 615 height 293
drag, startPoint x: 123, startPoint y: 43, endPoint x: 55, endPoint y: 34, distance: 68.5
click at [56, 37] on div "Content Skydive Auckland Profile Settings Logout Home Inbox Chatbot Content Pro…" at bounding box center [307, 168] width 615 height 293
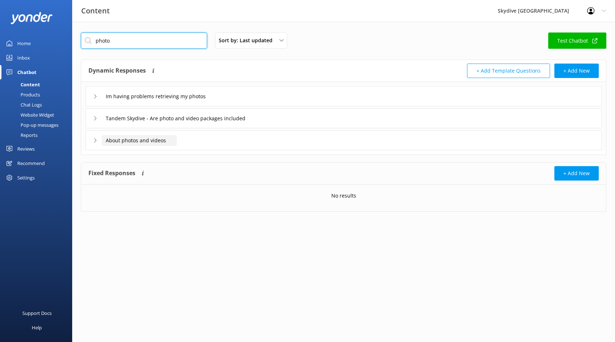
type input "photo"
click at [118, 102] on input "About photos and videos" at bounding box center [162, 96] width 121 height 11
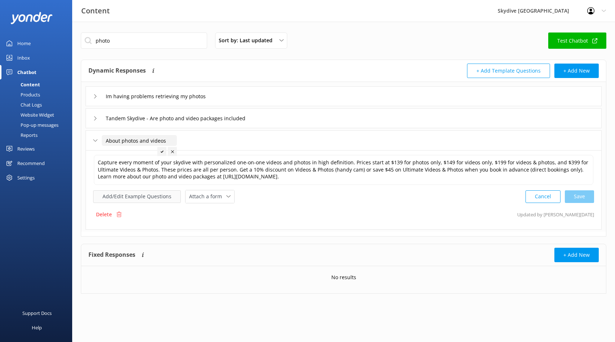
click at [111, 200] on button "Add/Edit Example Questions" at bounding box center [137, 196] width 88 height 13
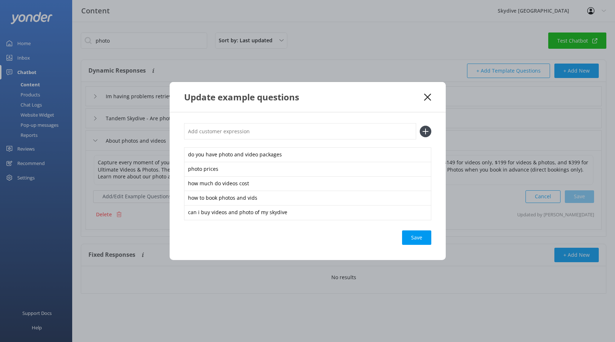
click at [221, 131] on input "text" at bounding box center [300, 131] width 232 height 16
paste input "Handy cam features from which heights"
type input "Handy cam features from which heights"
click at [427, 133] on icon at bounding box center [426, 132] width 12 height 12
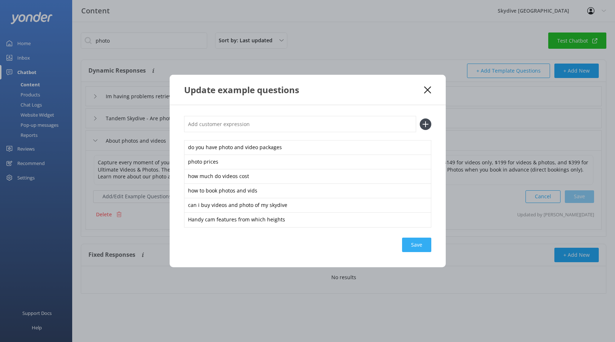
click at [421, 247] on div "Save" at bounding box center [416, 244] width 29 height 14
click at [427, 91] on icon at bounding box center [427, 89] width 7 height 7
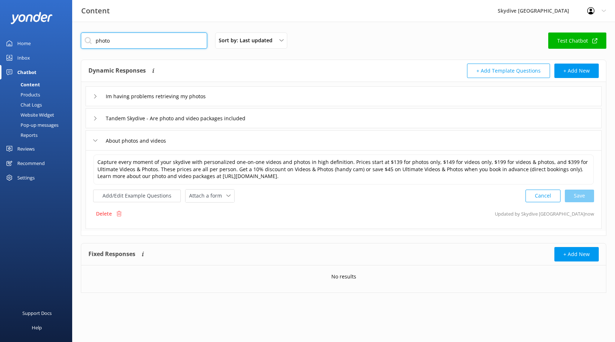
drag, startPoint x: 121, startPoint y: 42, endPoint x: 75, endPoint y: 36, distance: 46.2
click at [75, 36] on div "photo Sort by: Last updated Title Last updated Test Chatbot Dynamic Responses D…" at bounding box center [343, 168] width 543 height 293
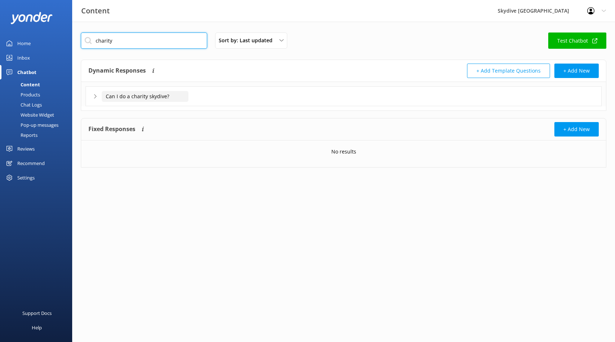
type input "charity"
click at [126, 97] on input "Can I do a charity skydive?" at bounding box center [145, 96] width 87 height 11
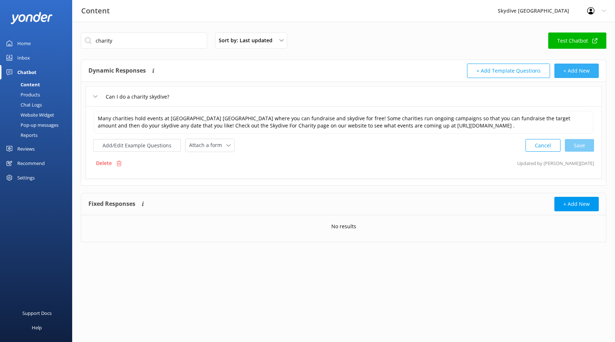
click at [583, 74] on button "+ Add New" at bounding box center [576, 70] width 44 height 14
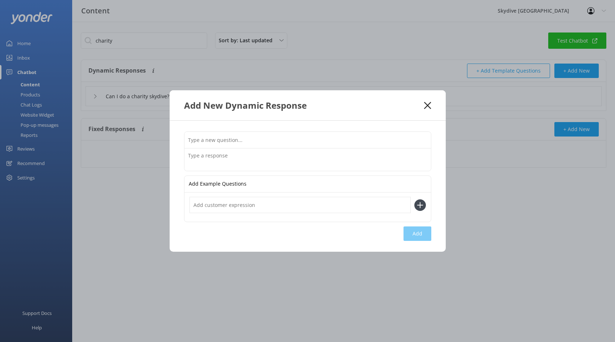
click at [308, 137] on input "text" at bounding box center [307, 140] width 246 height 16
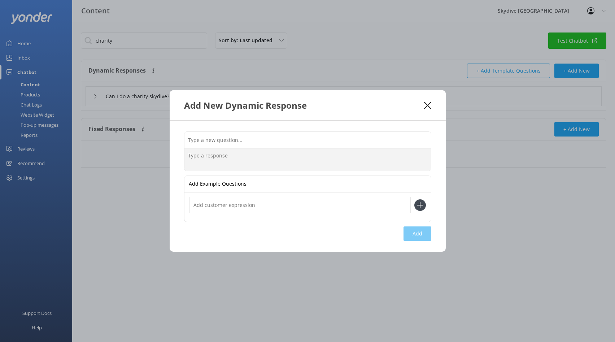
click at [249, 161] on textarea at bounding box center [307, 159] width 246 height 22
paste textarea "If you are a charity and you would like to put a skydive day into your event ca…"
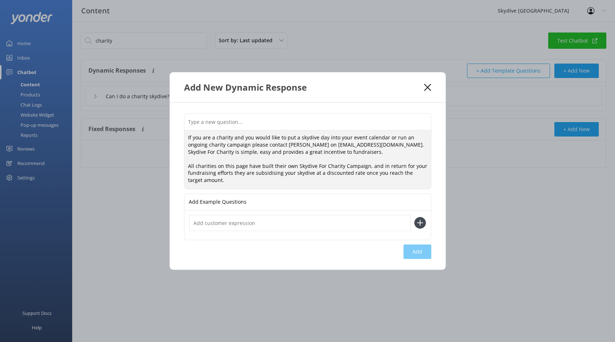
drag, startPoint x: 188, startPoint y: 140, endPoint x: 188, endPoint y: 129, distance: 11.5
click at [188, 130] on textarea "If you are a charity and you would like to put a skydive day into your event ca…" at bounding box center [307, 159] width 246 height 58
type textarea "If you are a charity and you would like to put a skydive day into your event ca…"
click at [198, 123] on input "text" at bounding box center [307, 122] width 246 height 16
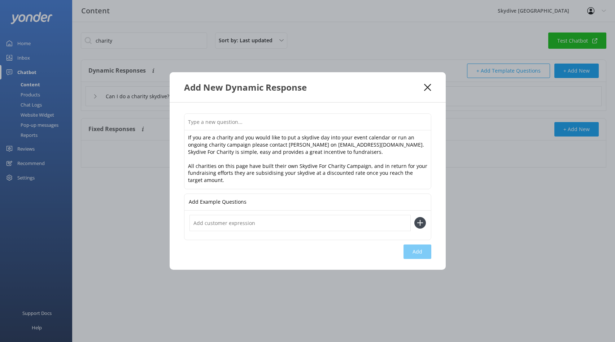
paste input "How can we register our charity for a charity skydive"
type input "How can we register our charity for a charity skydive"
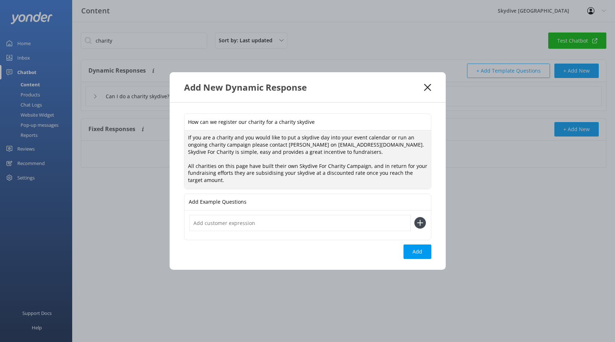
drag, startPoint x: 216, startPoint y: 167, endPoint x: 245, endPoint y: 166, distance: 28.5
click at [245, 166] on textarea "If you are a charity and you would like to put a skydive day into your event ca…" at bounding box center [307, 159] width 246 height 58
click at [381, 179] on textarea "If you are a charity and you would like to put a skydive day into your event ca…" at bounding box center [307, 159] width 246 height 58
type textarea "If you are a charity and you would like to put a skydive day into your event ca…"
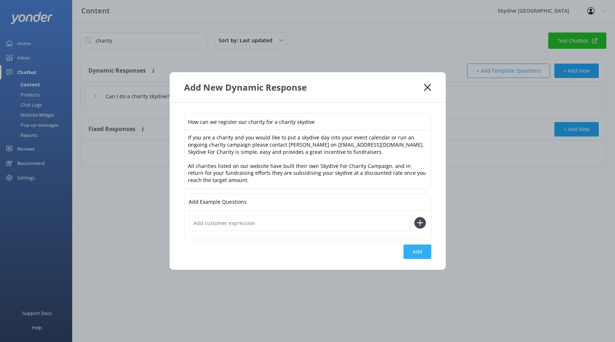
click at [412, 252] on button "Add" at bounding box center [417, 251] width 28 height 14
type input "How can we register our charity for a charity skydive"
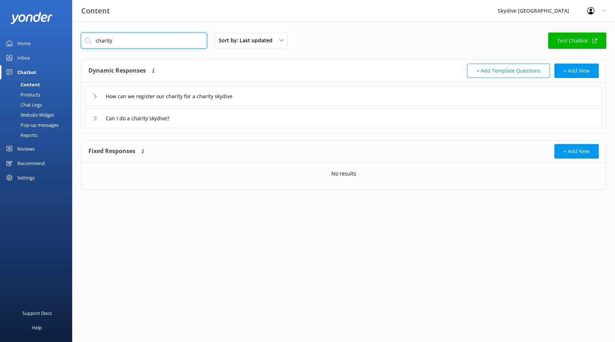
drag, startPoint x: 128, startPoint y: 42, endPoint x: 57, endPoint y: 36, distance: 71.3
click at [57, 36] on div "Content Skydive Auckland Profile Settings Logout Home Inbox Chatbot Content Pro…" at bounding box center [307, 116] width 615 height 189
paste input "where is the meeting point"
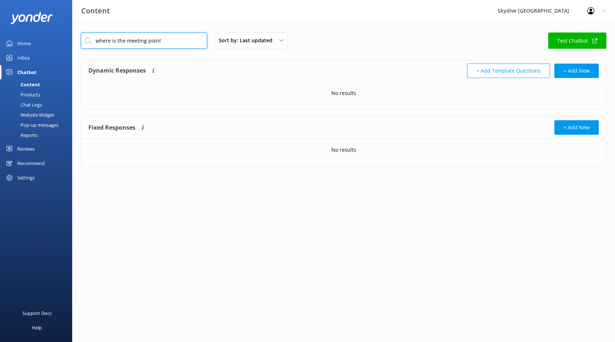
drag, startPoint x: 168, startPoint y: 39, endPoint x: 60, endPoint y: 32, distance: 108.4
click at [60, 32] on div "Content Skydive Auckland Profile Settings Logout Home Inbox Chatbot Content Pro…" at bounding box center [307, 105] width 615 height 166
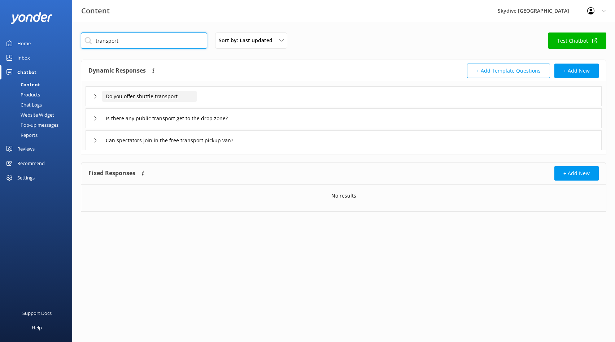
type input "transport"
click at [122, 100] on input "Do you offer shuttle transport" at bounding box center [149, 96] width 95 height 11
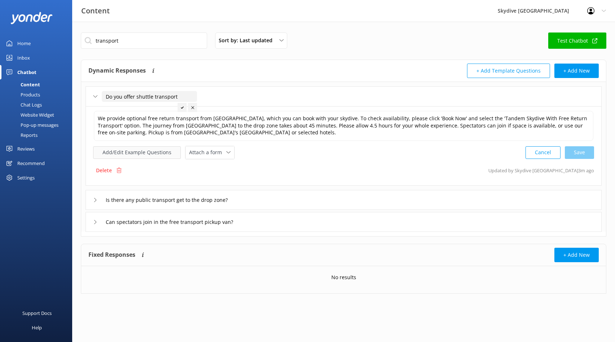
click at [120, 152] on button "Add/Edit Example Questions" at bounding box center [137, 152] width 88 height 13
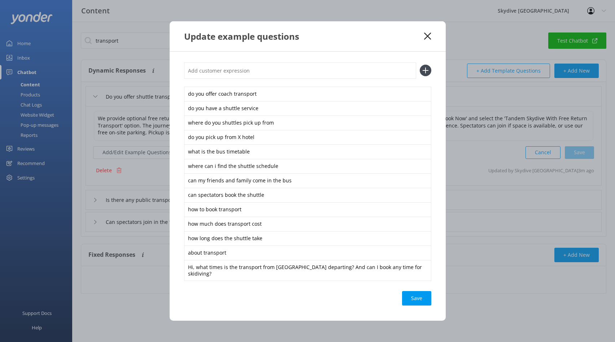
click at [201, 76] on input "text" at bounding box center [300, 70] width 232 height 16
paste input "where is the meeting point"
type input "where is the meeting point"
click at [424, 73] on icon at bounding box center [426, 71] width 12 height 12
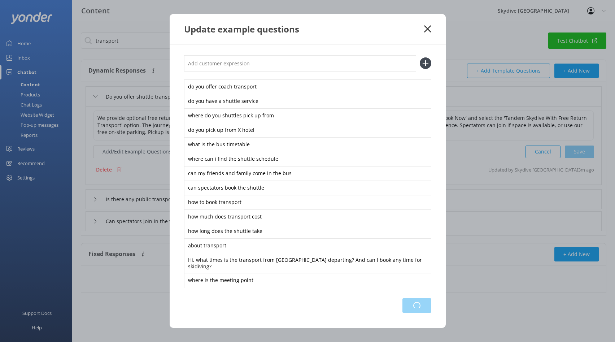
click at [417, 304] on div "Loading.." at bounding box center [416, 305] width 29 height 14
click at [427, 32] on use at bounding box center [427, 29] width 7 height 7
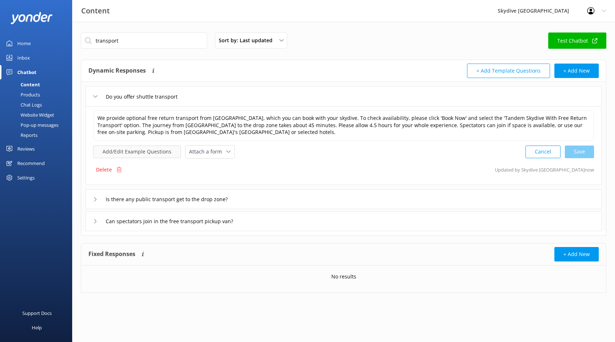
click at [114, 154] on button "Add/Edit Example Questions" at bounding box center [137, 151] width 88 height 13
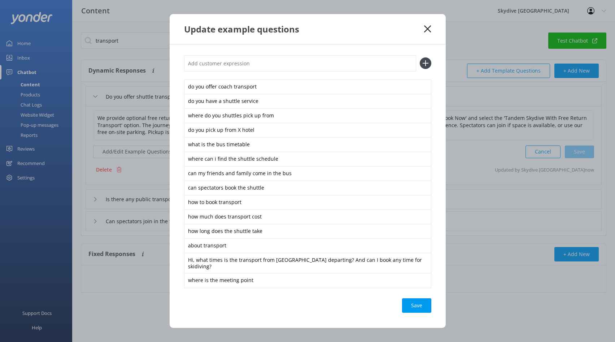
click at [428, 30] on icon at bounding box center [427, 28] width 7 height 7
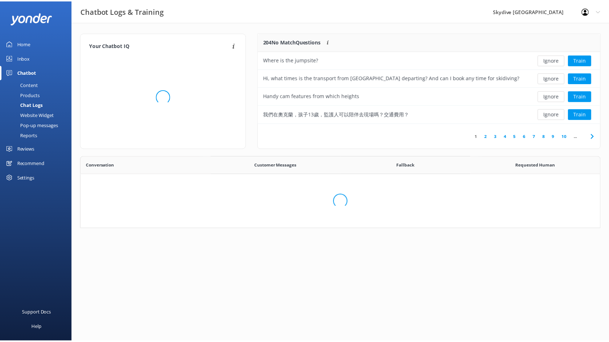
scroll to position [85, 337]
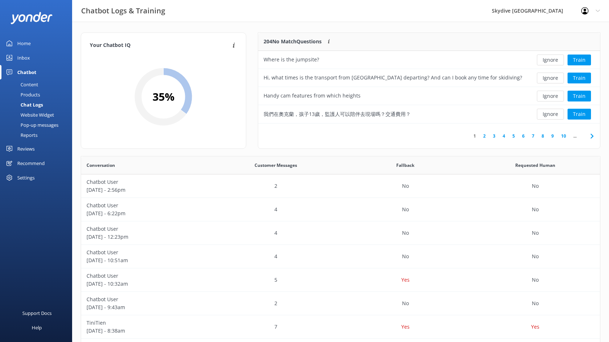
click at [35, 94] on div "Products" at bounding box center [22, 94] width 36 height 10
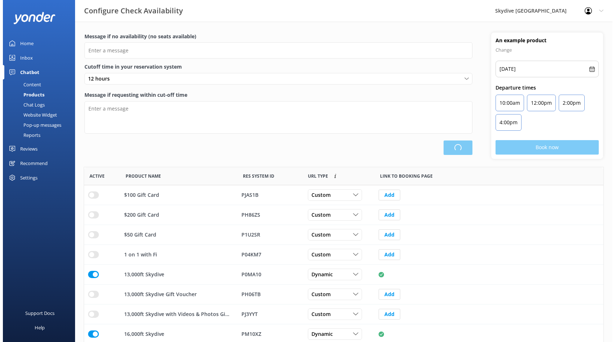
scroll to position [211, 514]
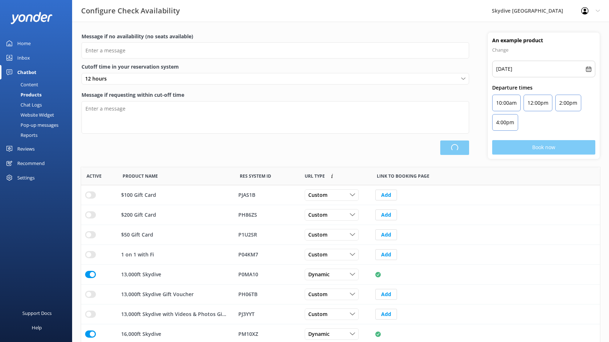
type input "There are no seats available, please check an alternative day"
type textarea "Our online booking system closes {hours} prior to departure. Please contact us …"
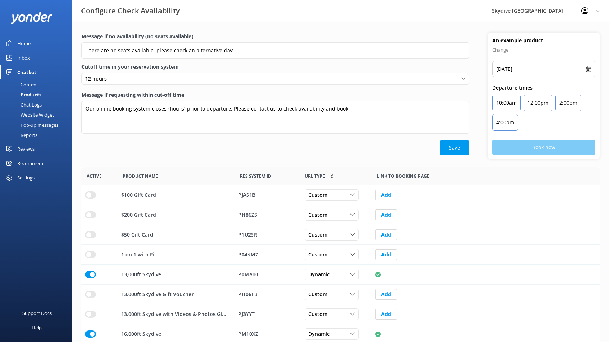
click at [37, 83] on div "Content" at bounding box center [21, 84] width 34 height 10
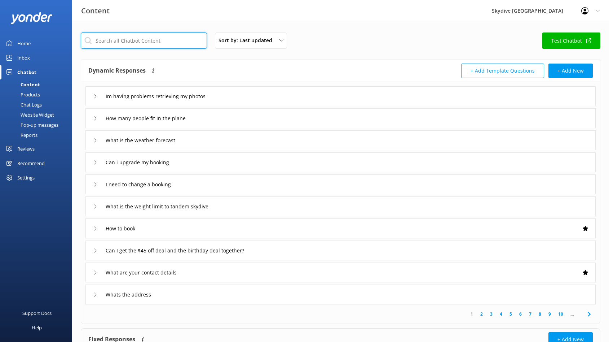
click at [113, 35] on input "text" at bounding box center [144, 40] width 126 height 16
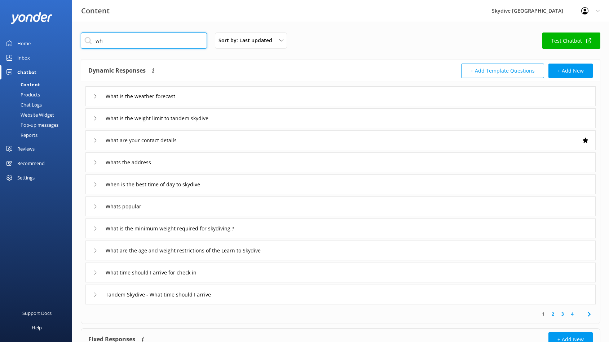
type input "wh"
click at [97, 164] on div "Whats the address" at bounding box center [123, 162] width 61 height 12
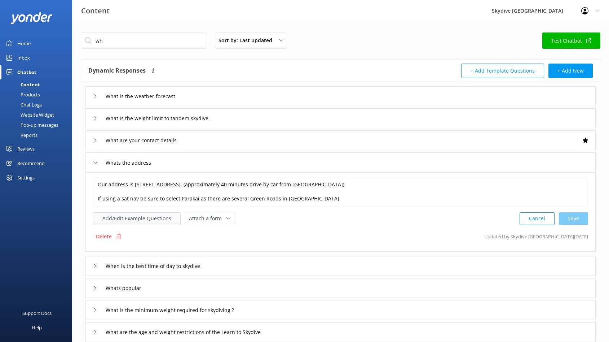
click at [130, 220] on button "Add/Edit Example Questions" at bounding box center [137, 218] width 88 height 13
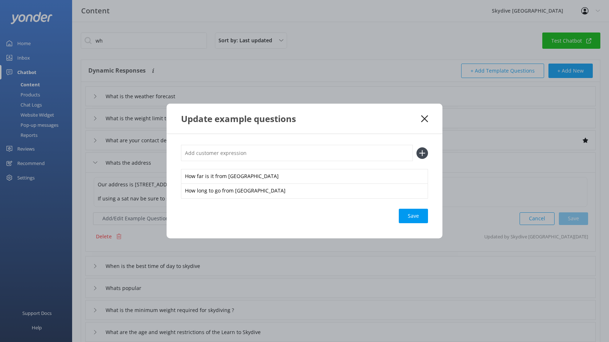
click at [274, 151] on input "text" at bounding box center [297, 153] width 232 height 16
paste input "Where is the jumpsite?"
type input "Where is the jumpsite?"
click at [418, 151] on icon at bounding box center [423, 153] width 12 height 12
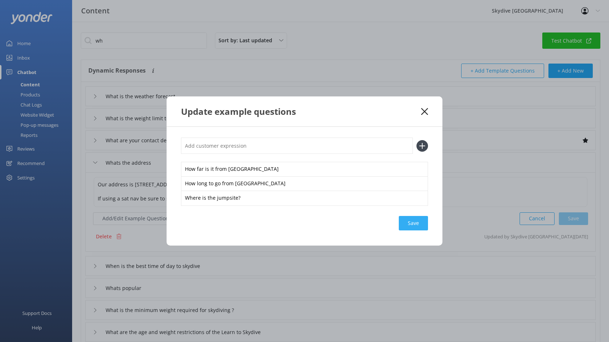
click at [405, 223] on div "Save" at bounding box center [413, 223] width 29 height 14
click at [424, 110] on icon at bounding box center [424, 111] width 7 height 7
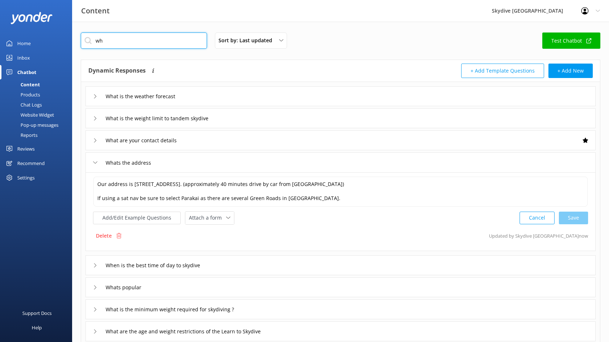
drag, startPoint x: 135, startPoint y: 43, endPoint x: 80, endPoint y: 39, distance: 55.0
click at [80, 42] on div "wh Sort by: Last updated Title Last updated Test Chatbot Dynamic Responses Dyna…" at bounding box center [340, 251] width 537 height 459
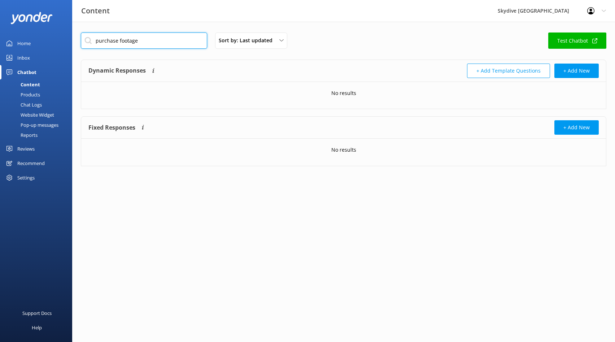
drag, startPoint x: 118, startPoint y: 40, endPoint x: 70, endPoint y: 37, distance: 48.4
click at [70, 37] on div "Content Skydive Auckland Profile Settings Logout Home Inbox Chatbot Content Pro…" at bounding box center [307, 105] width 615 height 166
click at [113, 41] on input "footage" at bounding box center [144, 40] width 126 height 16
drag, startPoint x: 127, startPoint y: 41, endPoint x: 70, endPoint y: 35, distance: 57.3
click at [70, 35] on div "Content Skydive Auckland Profile Settings Logout Home Inbox Chatbot Content Pro…" at bounding box center [307, 105] width 615 height 167
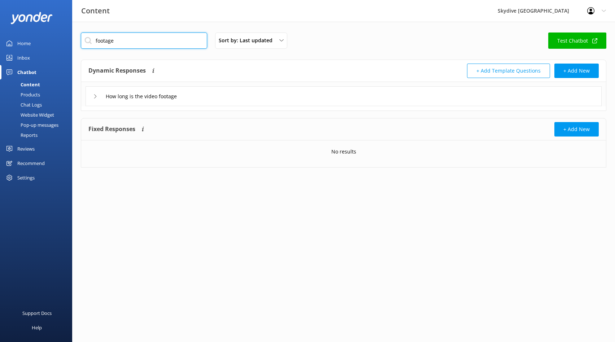
paste input "could you please show photo or video result from Handy Cam and Outside Cam?"
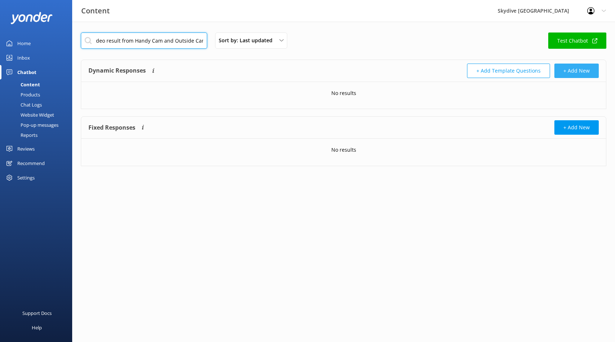
type input "could you please show photo or video result from Handy Cam and Outside Cam?"
click at [572, 71] on button "+ Add New" at bounding box center [576, 70] width 44 height 14
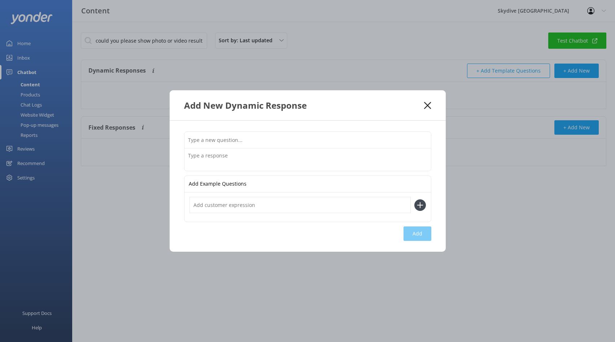
click at [242, 142] on input "text" at bounding box center [307, 140] width 246 height 16
paste input "could you please show photo or video result from Handy Cam and Outside Cam?"
type input "could you please show photo or video result from Handy Cam and Outside Cam?"
click at [243, 159] on textarea at bounding box center [307, 159] width 246 height 22
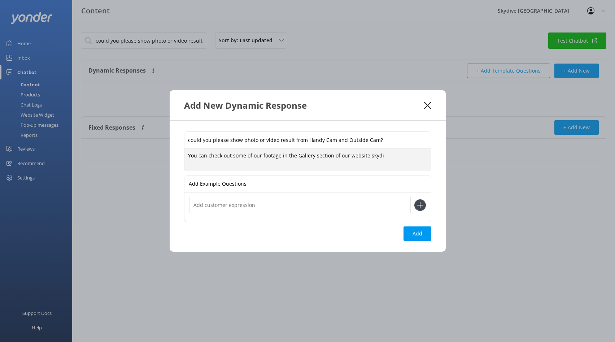
drag, startPoint x: 380, startPoint y: 159, endPoint x: 369, endPoint y: 152, distance: 12.9
click at [368, 153] on textarea "You can check out some of our footage in the Gallery section of our website sky…" at bounding box center [307, 159] width 246 height 22
type textarea "You can check out some of our footage in the Gallery section of our website s"
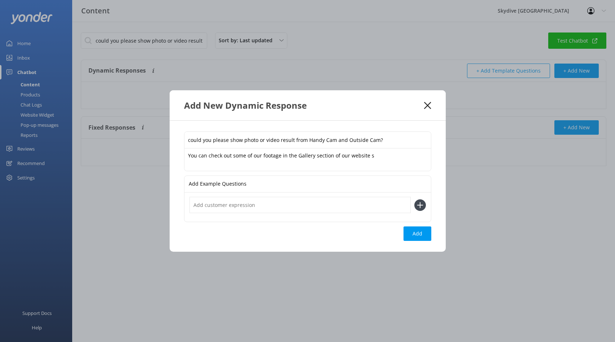
click at [429, 104] on use at bounding box center [427, 105] width 7 height 7
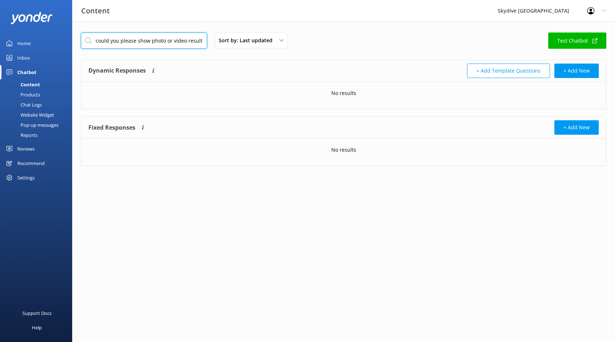
click at [158, 41] on input "could you please show photo or video result from Handy Cam and Outside Cam?" at bounding box center [144, 40] width 126 height 16
drag, startPoint x: 201, startPoint y: 40, endPoint x: 0, endPoint y: 25, distance: 201.2
click at [0, 31] on div "Content Skydive Auckland Profile Settings Logout Home Inbox Chatbot Content Pro…" at bounding box center [307, 105] width 615 height 166
drag, startPoint x: 188, startPoint y: 44, endPoint x: 39, endPoint y: 31, distance: 150.2
click at [39, 31] on div "Content Skydive Auckland Profile Settings Logout Home Inbox Chatbot Content Pro…" at bounding box center [307, 114] width 615 height 184
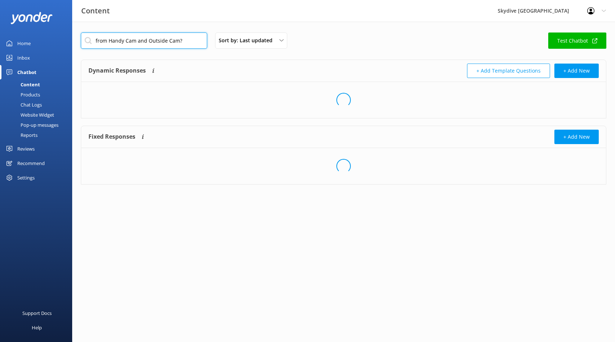
paste input "Hi, is it possible for someone to skydive and their partner watch from the heli…"
drag, startPoint x: 203, startPoint y: 42, endPoint x: 70, endPoint y: 2, distance: 139.4
click at [67, 35] on div "Content Skydive Auckland Profile Settings Logout Home Inbox Chatbot Content Pro…" at bounding box center [307, 105] width 615 height 166
type input "s"
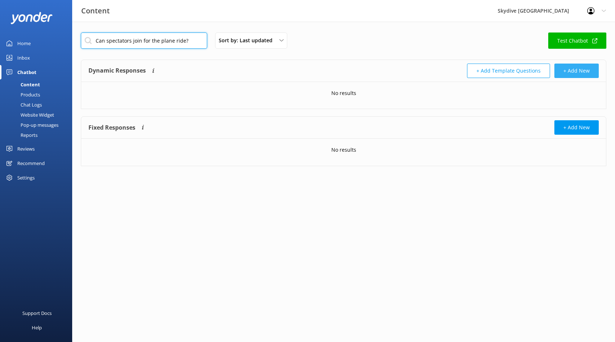
type input "Can spectators join for the plane ride?"
click at [570, 71] on button "+ Add New" at bounding box center [576, 70] width 44 height 14
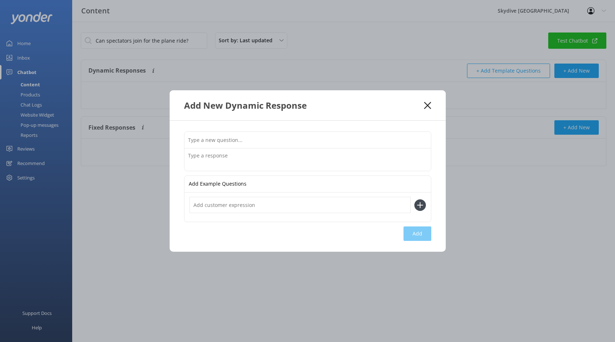
click at [236, 141] on input "text" at bounding box center [307, 140] width 246 height 16
type input "Can spectators join for the plane ride?"
click at [227, 155] on textarea at bounding box center [307, 159] width 246 height 22
click at [225, 184] on p "Add Example Questions" at bounding box center [218, 184] width 58 height 16
click at [218, 210] on input "text" at bounding box center [299, 205] width 221 height 16
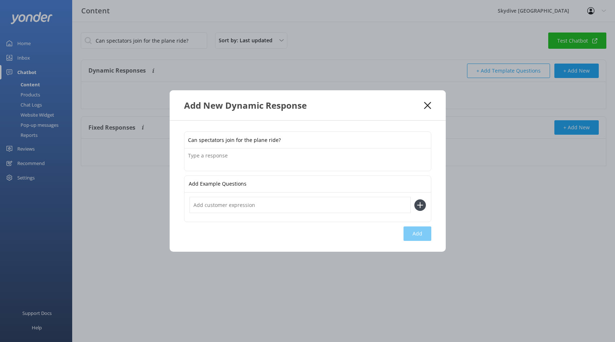
paste input "Hi, is it possible for someone to skydive and their partner watch from the heli…"
type input "Hi, is it possible for someone to skydive and their partner watch from the heli…"
click at [418, 204] on icon at bounding box center [420, 205] width 12 height 12
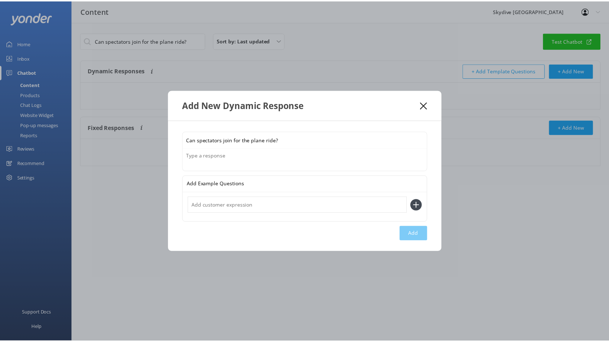
scroll to position [0, 0]
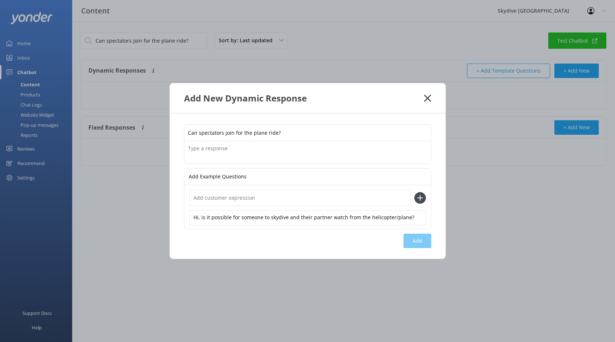
click at [226, 151] on textarea at bounding box center [307, 152] width 246 height 22
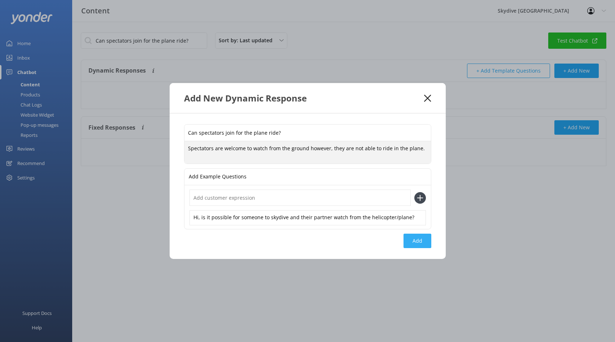
type textarea "Spectators are welcome to watch from the ground however, they are not able to r…"
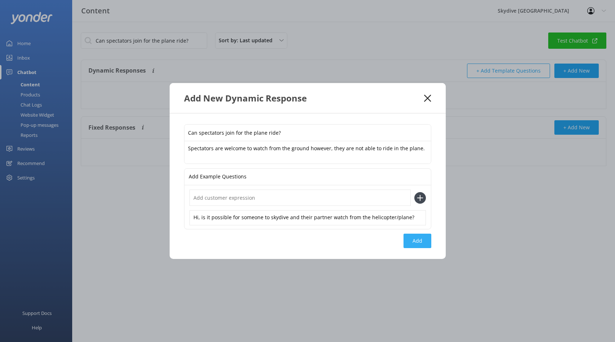
click at [415, 245] on button "Add" at bounding box center [417, 240] width 28 height 14
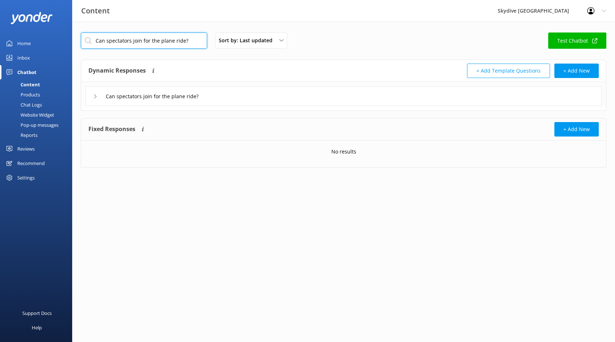
drag, startPoint x: 167, startPoint y: 40, endPoint x: 12, endPoint y: 40, distance: 155.1
click at [12, 40] on div "Content Skydive Auckland Profile Settings Logout Home Inbox Chatbot Content Pro…" at bounding box center [307, 105] width 615 height 167
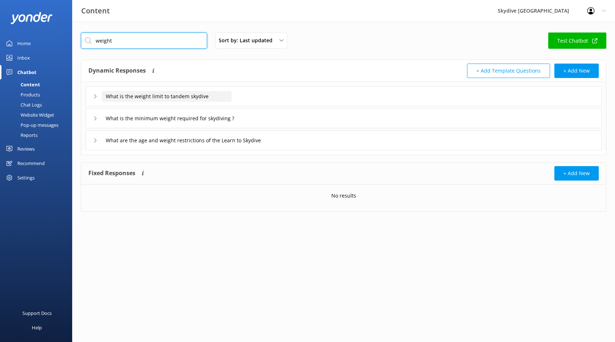
type input "weight"
click at [139, 96] on input "What is the weight limit to tandem skydive" at bounding box center [167, 96] width 130 height 11
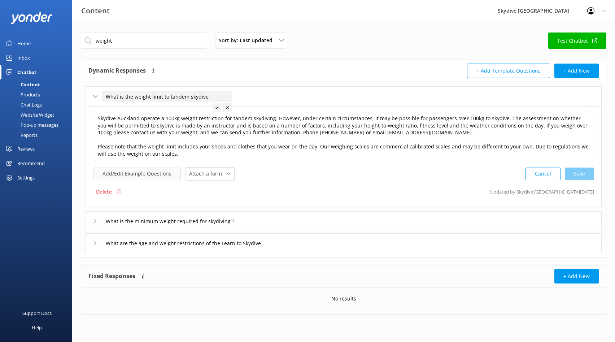
click at [136, 174] on button "Add/Edit Example Questions" at bounding box center [137, 173] width 88 height 13
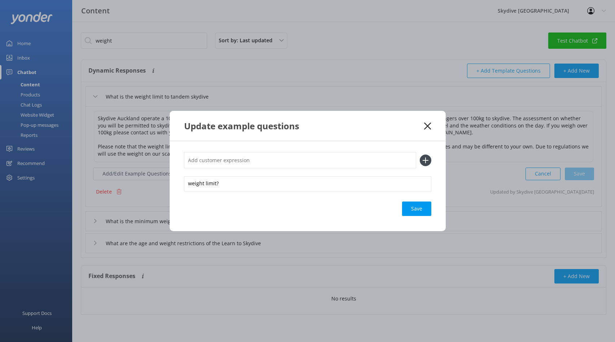
click at [231, 161] on input "text" at bounding box center [300, 160] width 232 height 16
paste input "if I am over the weight limit is there a refund"
type input "if I am over the weight limit is there a refund"
click at [424, 161] on icon at bounding box center [426, 160] width 12 height 12
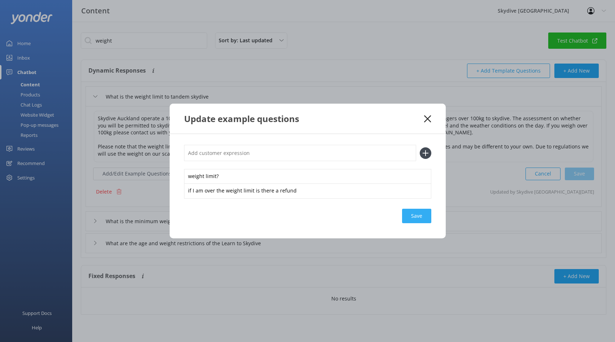
click at [417, 219] on div "Save" at bounding box center [416, 216] width 29 height 14
click at [427, 118] on use at bounding box center [427, 118] width 7 height 7
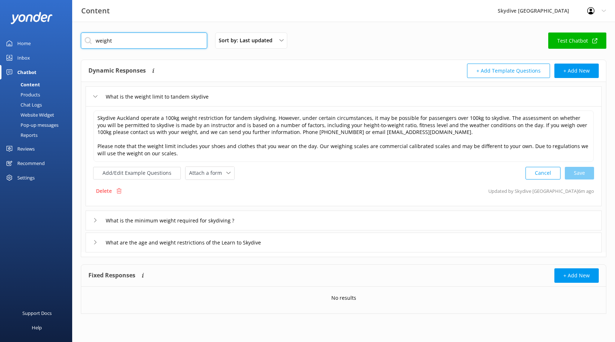
drag, startPoint x: 137, startPoint y: 47, endPoint x: 86, endPoint y: 38, distance: 52.2
click at [86, 38] on input "weight" at bounding box center [144, 40] width 126 height 16
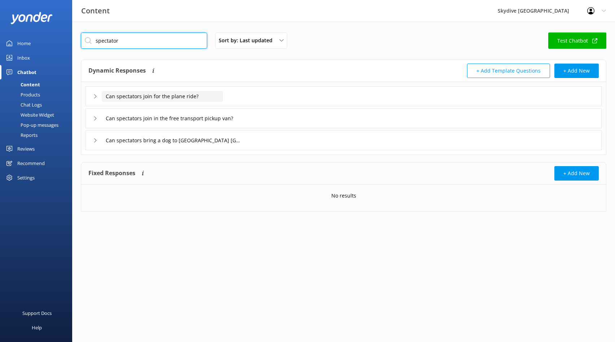
type input "spectator"
click at [128, 97] on input "Can spectators join for the plane ride?" at bounding box center [162, 96] width 121 height 11
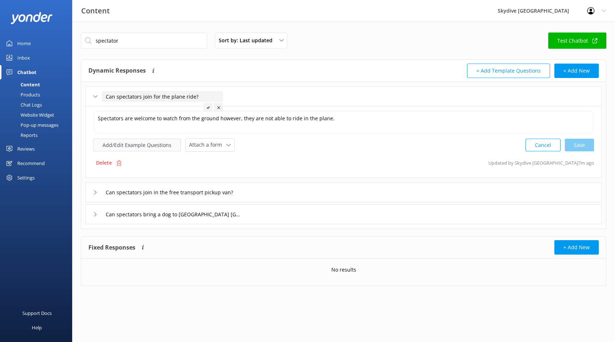
click at [146, 145] on button "Add/Edit Example Questions" at bounding box center [137, 145] width 88 height 13
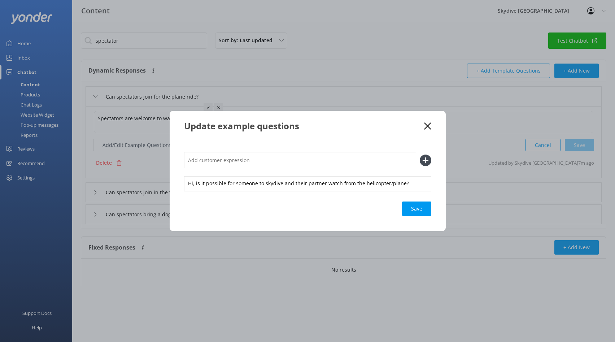
click at [235, 159] on input "text" at bounding box center [300, 160] width 232 height 16
paste input "Can someone watch from the plane or helicopter while their partner [GEOGRAPHIC_…"
type input "Can someone watch from the plane or helicopter while their partner [GEOGRAPHIC_…"
click at [428, 158] on icon at bounding box center [426, 160] width 12 height 12
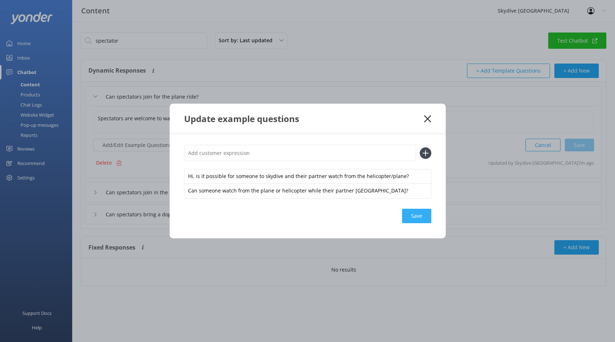
click at [413, 215] on div "Save" at bounding box center [416, 216] width 29 height 14
click at [411, 221] on div "Loading.." at bounding box center [416, 216] width 29 height 14
click at [429, 120] on use at bounding box center [427, 118] width 7 height 7
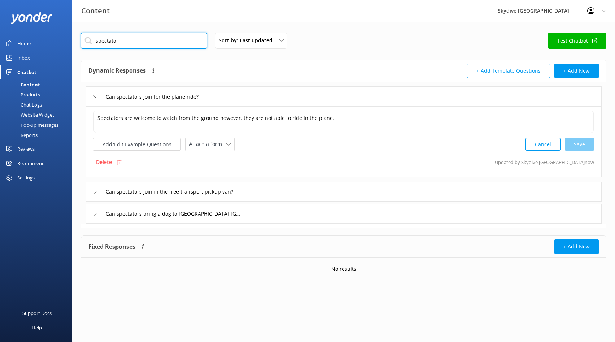
drag, startPoint x: 87, startPoint y: 39, endPoint x: 62, endPoint y: 38, distance: 24.2
click at [62, 38] on div "Content Skydive Auckland Profile Settings Logout Home Inbox Chatbot Content Pro…" at bounding box center [307, 164] width 615 height 285
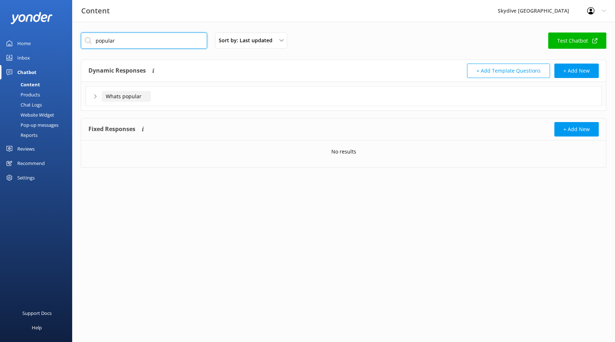
type input "popular"
click at [135, 100] on input "Whats popular" at bounding box center [126, 96] width 49 height 11
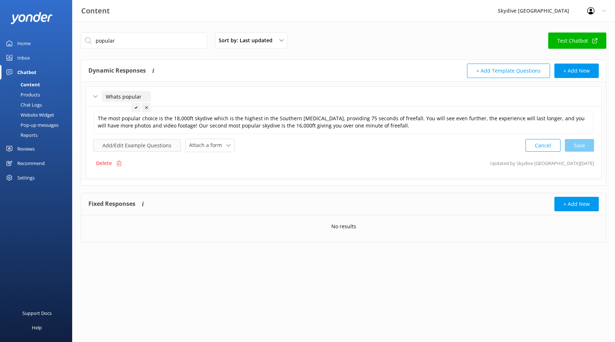
click at [146, 146] on button "Add/Edit Example Questions" at bounding box center [137, 145] width 88 height 13
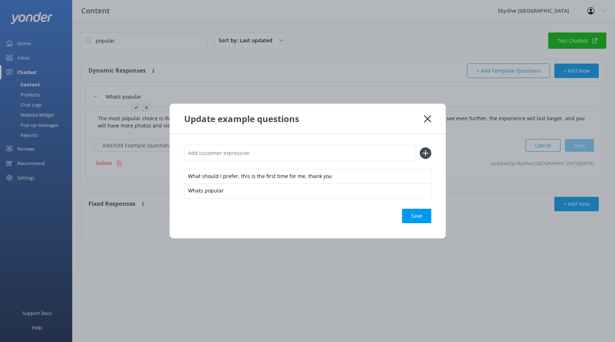
click at [368, 158] on input "text" at bounding box center [300, 153] width 232 height 16
paste input "What should I prefer, this is the first time for me, thank you"
type input "What should I prefer, this is the first time for me, thank you"
click at [430, 121] on use at bounding box center [427, 118] width 7 height 7
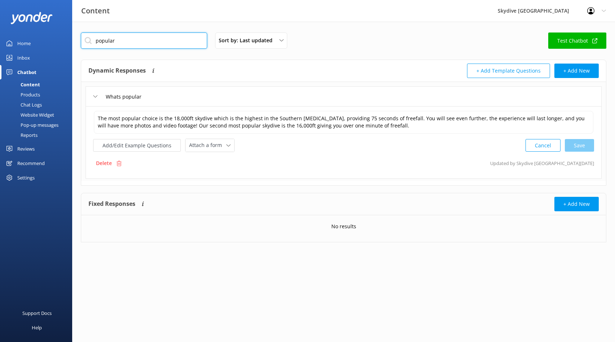
click at [131, 41] on input "popular" at bounding box center [144, 40] width 126 height 16
drag, startPoint x: 131, startPoint y: 41, endPoint x: 52, endPoint y: 38, distance: 79.1
click at [52, 38] on div "Content Skydive Auckland Profile Settings Logout Home Inbox Chatbot Content Pro…" at bounding box center [307, 143] width 615 height 242
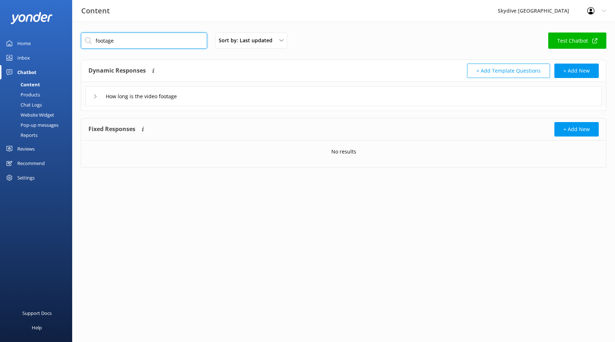
drag, startPoint x: 117, startPoint y: 42, endPoint x: 84, endPoint y: 40, distance: 33.2
click at [84, 40] on input "footage" at bounding box center [144, 40] width 126 height 16
type input "c"
type input "o"
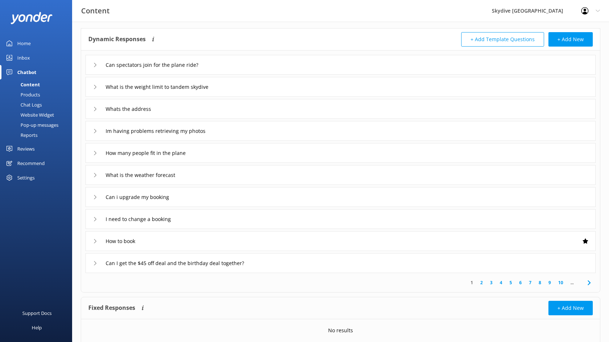
scroll to position [37, 0]
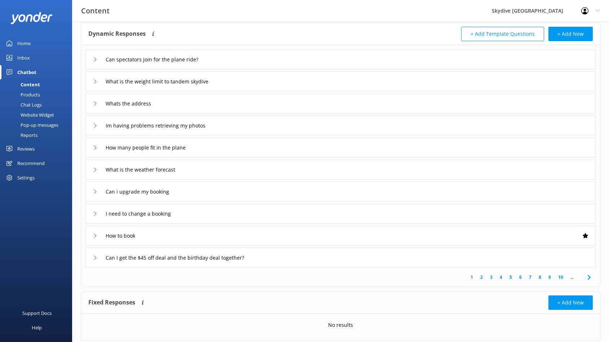
click at [560, 276] on link "10" at bounding box center [561, 276] width 12 height 7
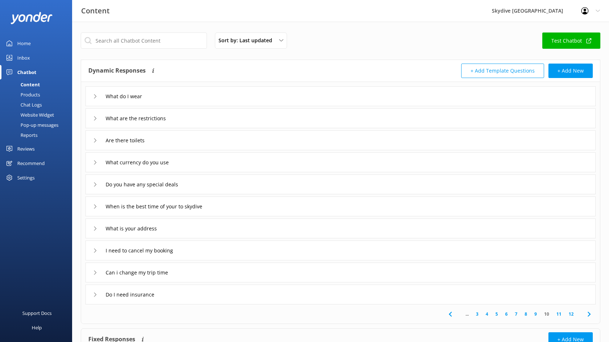
click at [95, 209] on div "When is the best time of your to skydive" at bounding box center [155, 206] width 124 height 12
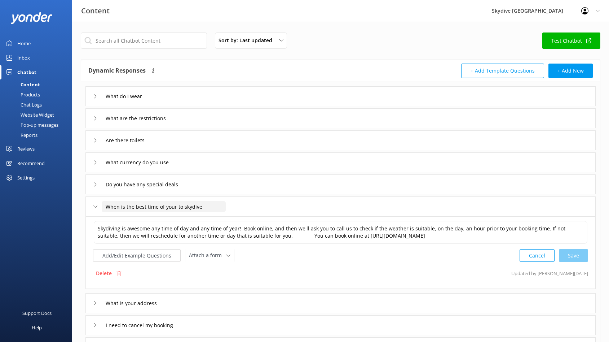
click at [163, 206] on input "When is the best time of your to skydive" at bounding box center [164, 206] width 124 height 11
drag, startPoint x: 174, startPoint y: 206, endPoint x: 161, endPoint y: 207, distance: 12.6
click at [161, 207] on input "When is the best time of your to skydive" at bounding box center [164, 206] width 124 height 11
drag, startPoint x: 174, startPoint y: 207, endPoint x: 159, endPoint y: 207, distance: 15.5
click at [159, 207] on input "When is the best time of your to skydive" at bounding box center [164, 206] width 124 height 11
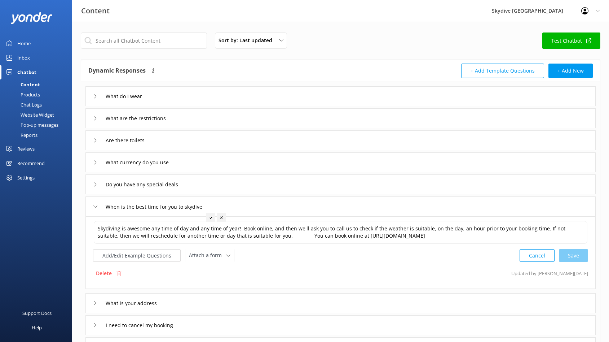
type input "When is the best time of your to skydive"
click at [492, 269] on div "Delete Updated by Mikayla 2y ago" at bounding box center [340, 273] width 495 height 14
click at [496, 237] on textarea "Skydiving is awesome any time of day and any time of year! Book online, and the…" at bounding box center [341, 232] width 494 height 23
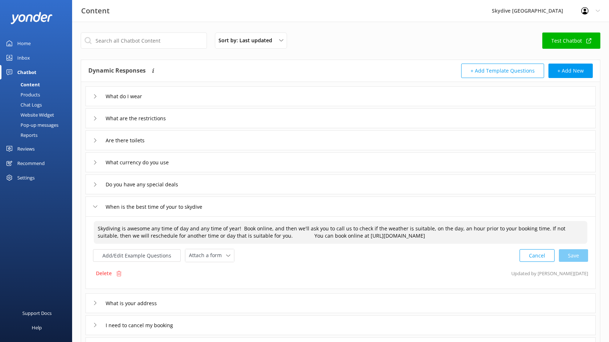
click at [281, 237] on textarea "Skydiving is awesome any time of day and any time of year! Book online, and the…" at bounding box center [341, 232] width 494 height 23
click at [580, 254] on div "Cancel Loading.." at bounding box center [554, 254] width 68 height 13
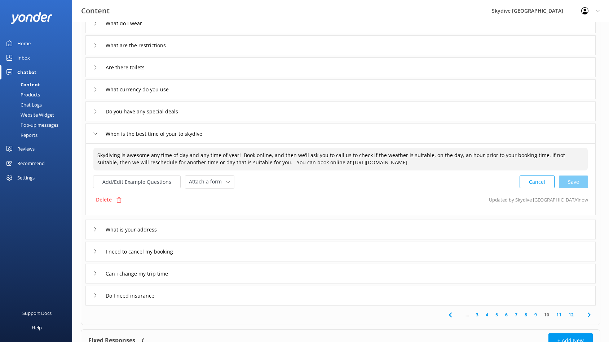
scroll to position [89, 0]
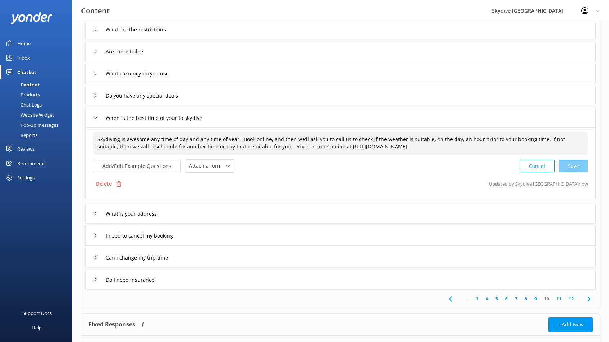
type textarea "Skydiving is awesome any time of day and any time of year! Book online, and the…"
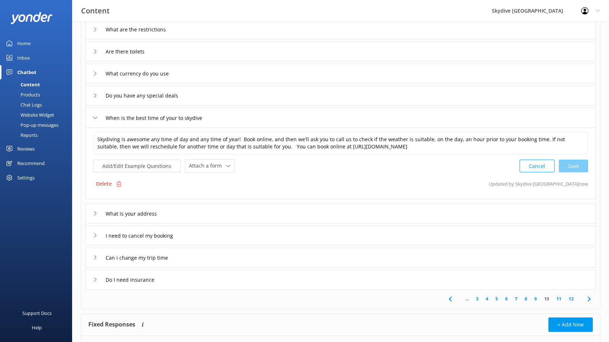
click at [96, 259] on div "Can i change my trip time" at bounding box center [133, 257] width 81 height 12
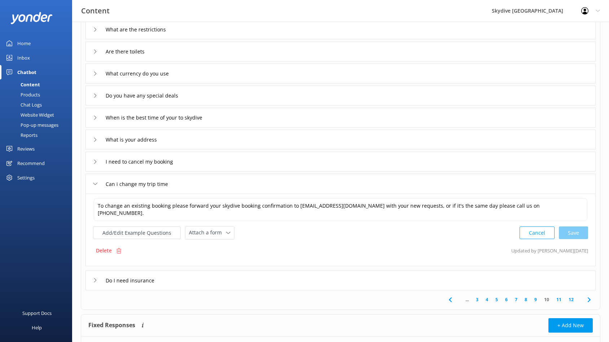
click at [95, 184] on use at bounding box center [95, 184] width 4 height 2
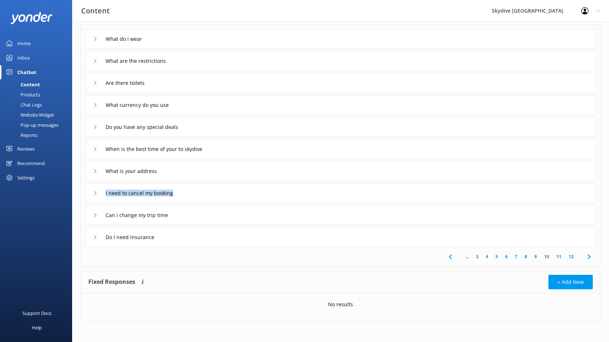
click at [95, 184] on div "I need to cancel my booking" at bounding box center [340, 193] width 510 height 20
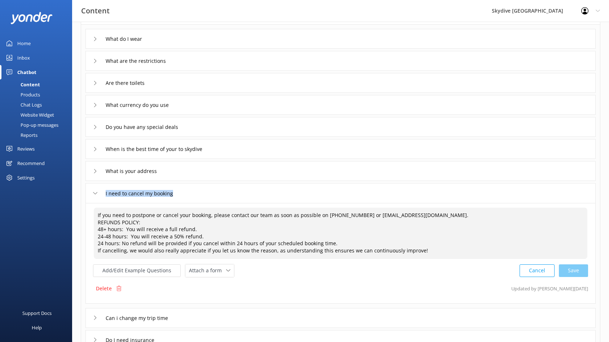
scroll to position [89, 0]
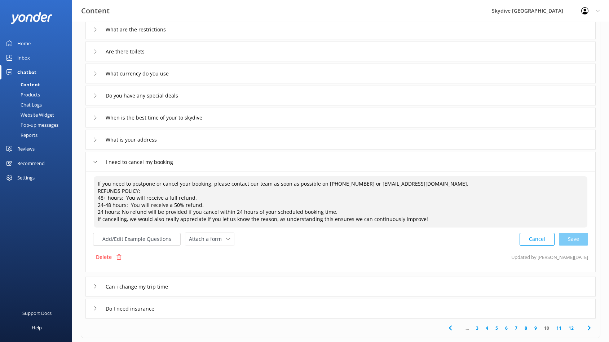
click at [95, 184] on textarea "If you need to postpone or cancel your booking, please contact our team as soon…" at bounding box center [341, 201] width 494 height 51
click at [95, 159] on div "I need to cancel my booking" at bounding box center [136, 162] width 87 height 12
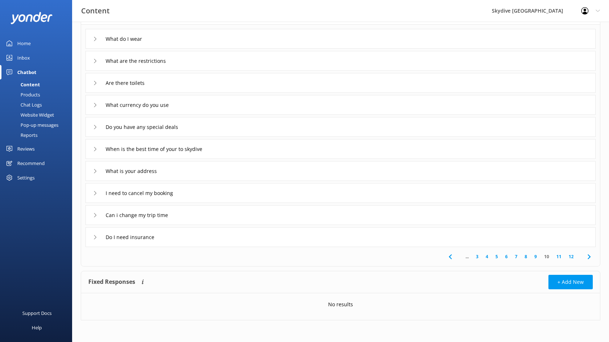
click at [574, 256] on link "12" at bounding box center [571, 256] width 12 height 7
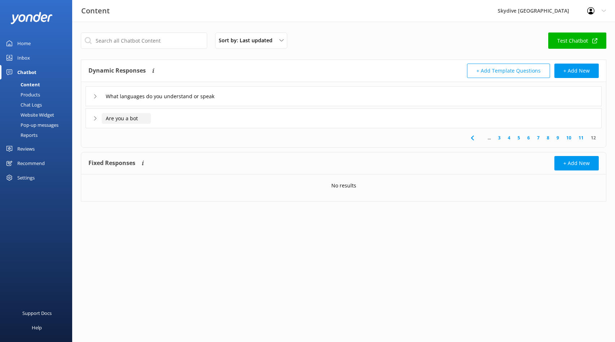
click at [122, 102] on input "Are you a bot" at bounding box center [165, 96] width 127 height 11
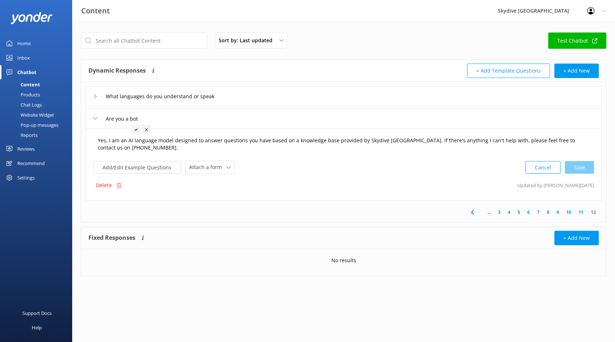
click at [124, 150] on textarea "Yes, I am an AI language model designed to answer questions you have based on a…" at bounding box center [343, 144] width 499 height 23
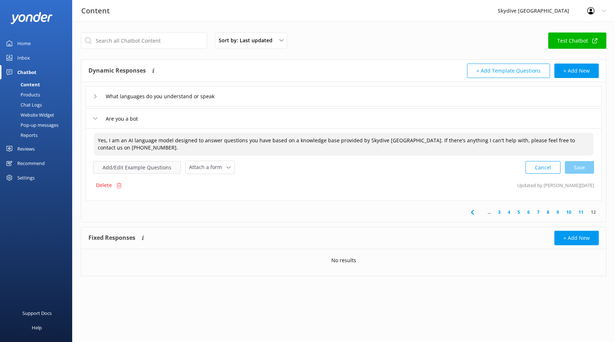
click at [130, 167] on button "Add/Edit Example Questions" at bounding box center [137, 167] width 88 height 13
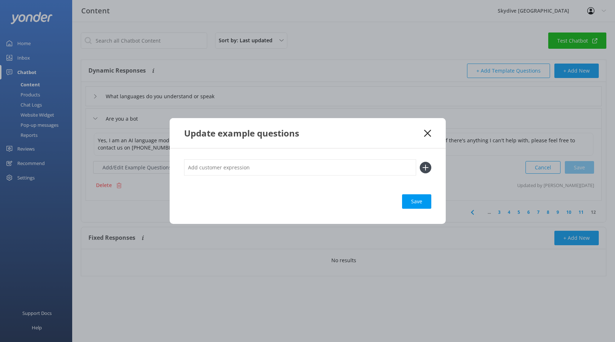
click at [201, 168] on input "text" at bounding box center [300, 167] width 232 height 16
type input "BOT?"
click at [424, 169] on icon at bounding box center [426, 168] width 12 height 12
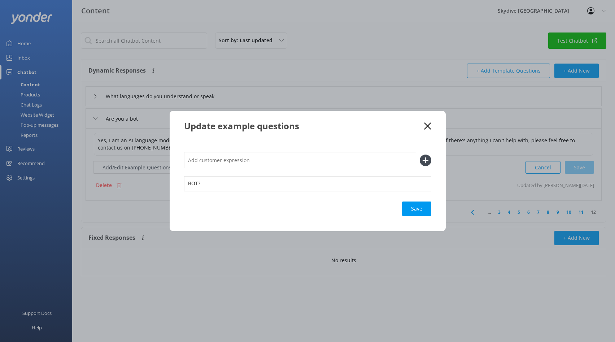
click at [251, 162] on input "text" at bounding box center [300, 160] width 232 height 16
type input "A"
type input "Is this a real person?"
click at [427, 161] on icon at bounding box center [426, 160] width 12 height 12
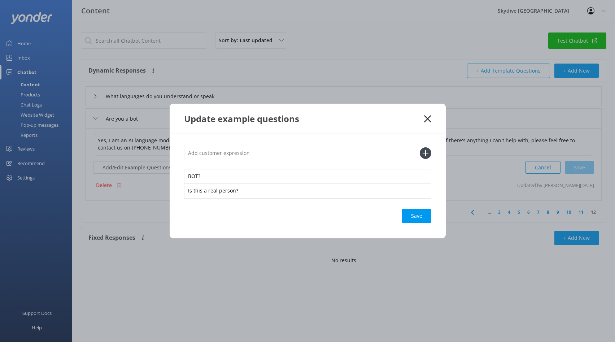
click at [294, 149] on input "text" at bounding box center [300, 153] width 232 height 16
type input "Can I talk to a real person?"
click at [427, 155] on icon at bounding box center [426, 153] width 12 height 12
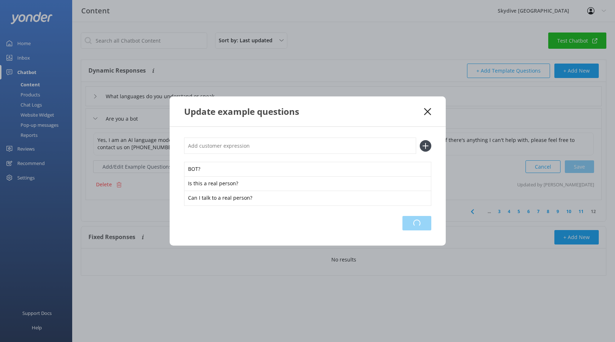
click at [414, 225] on div "Loading.." at bounding box center [416, 223] width 29 height 14
click at [428, 113] on icon at bounding box center [427, 111] width 7 height 7
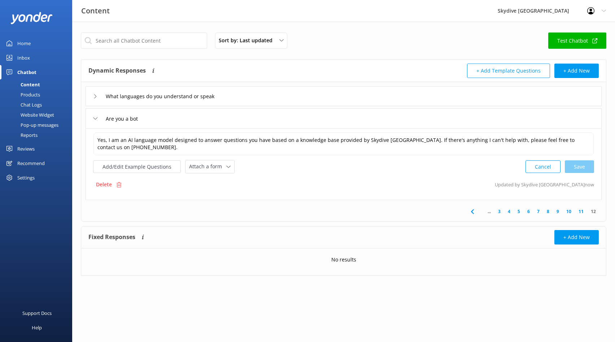
click at [96, 96] on icon at bounding box center [95, 96] width 4 height 4
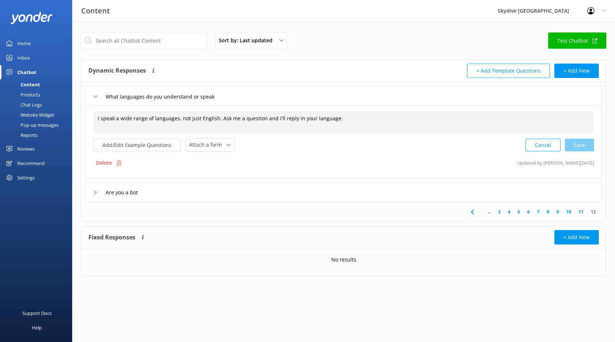
click at [133, 119] on textarea "I speak a wide range of languages, not just English. Ask me a question and I'll…" at bounding box center [343, 122] width 499 height 22
click at [149, 118] on textarea "I speak a wide range of languages, not just English. Ask me a question and I'll…" at bounding box center [343, 122] width 499 height 22
click at [222, 118] on textarea "I speak a wide range of languages, not just English. Ask me a question and I'll…" at bounding box center [343, 122] width 499 height 22
click at [377, 115] on textarea "I speak a wide range of languages, not just English. Ask me a question and I'll…" at bounding box center [343, 122] width 499 height 22
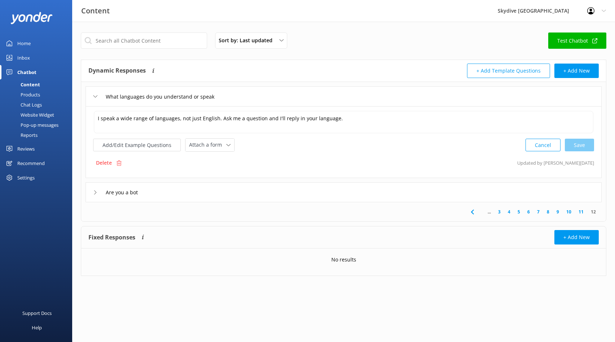
click at [95, 96] on icon at bounding box center [95, 96] width 4 height 4
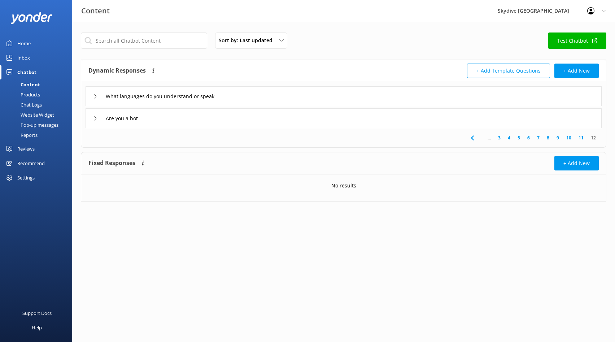
click at [580, 138] on link "11" at bounding box center [581, 137] width 12 height 7
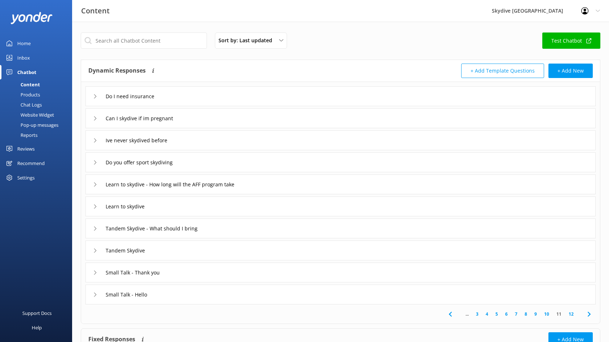
click at [201, 101] on div "Do I need insurance" at bounding box center [340, 96] width 510 height 20
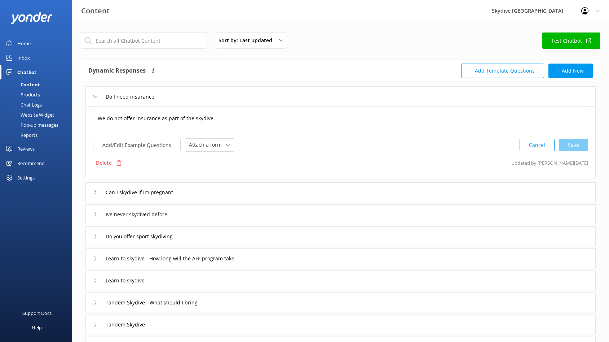
click at [203, 100] on div "Do I need insurance" at bounding box center [340, 96] width 510 height 20
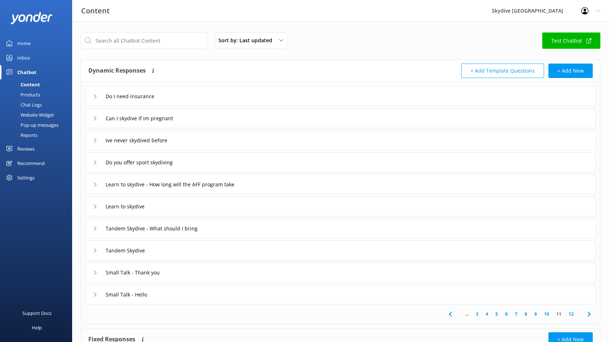
click at [215, 165] on div "Do you offer sport skydiving" at bounding box center [340, 162] width 510 height 20
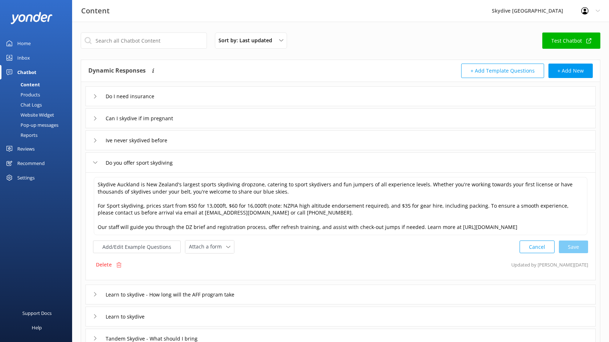
click at [100, 160] on div "Do you offer sport skydiving" at bounding box center [137, 163] width 89 height 12
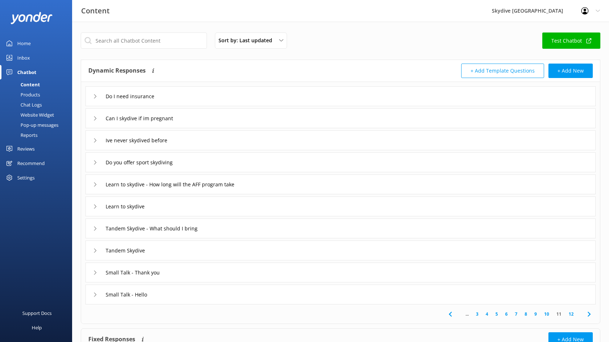
click at [548, 316] on link "10" at bounding box center [547, 313] width 12 height 7
click at [536, 313] on link "9" at bounding box center [536, 313] width 10 height 7
click at [526, 314] on link "8" at bounding box center [526, 313] width 10 height 7
click at [95, 185] on use at bounding box center [95, 184] width 2 height 4
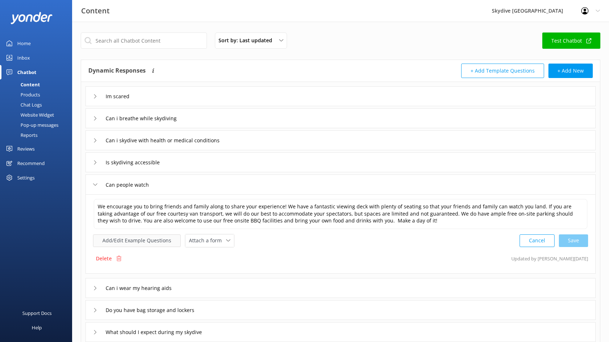
click at [136, 237] on button "Add/Edit Example Questions" at bounding box center [137, 240] width 88 height 13
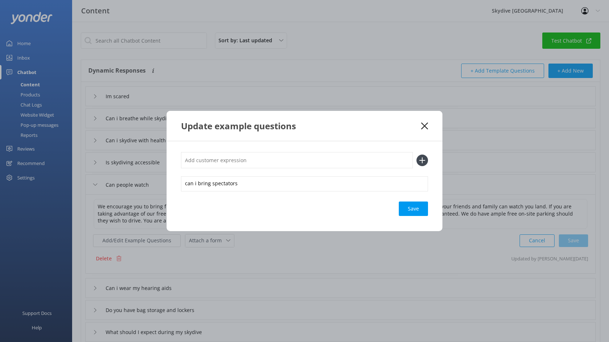
click at [423, 126] on icon at bounding box center [424, 125] width 7 height 7
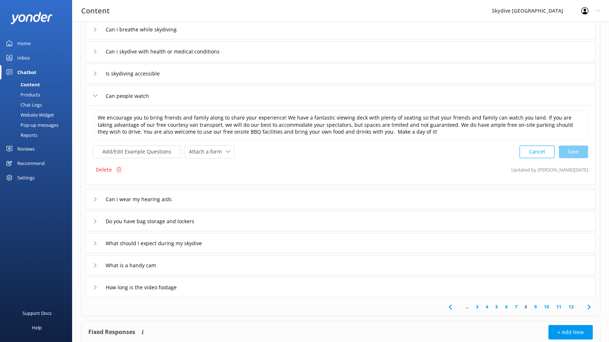
scroll to position [139, 0]
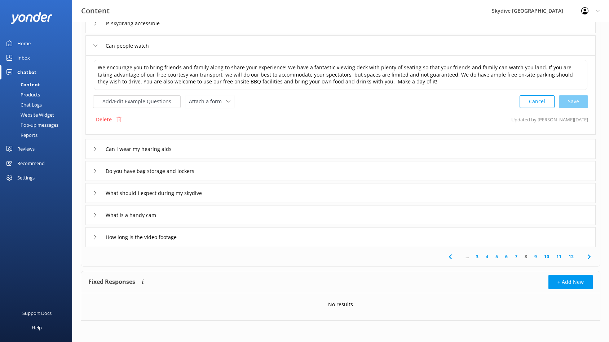
click at [505, 256] on link "6" at bounding box center [507, 256] width 10 height 7
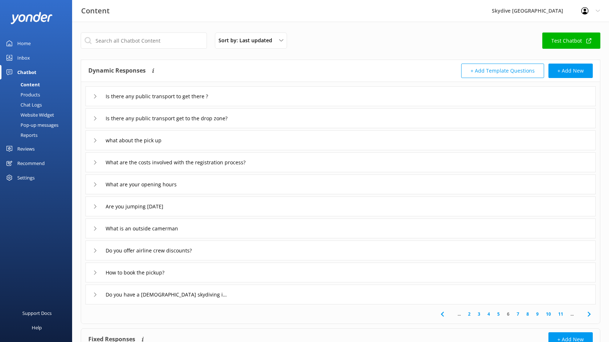
click at [96, 206] on icon at bounding box center [95, 206] width 4 height 4
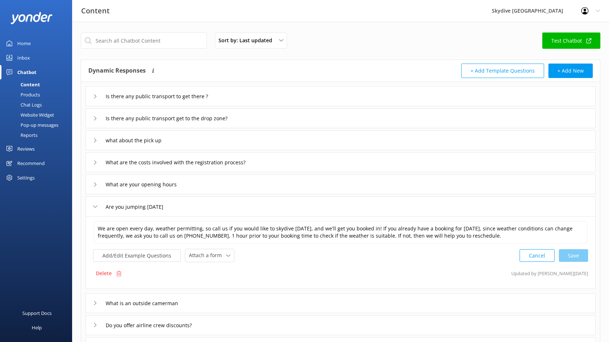
click at [96, 206] on use at bounding box center [95, 206] width 4 height 2
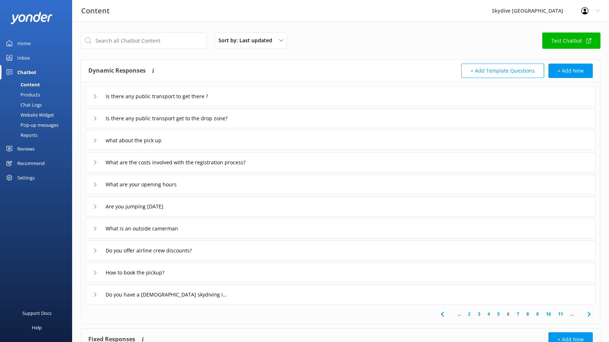
click at [95, 116] on icon at bounding box center [95, 118] width 4 height 4
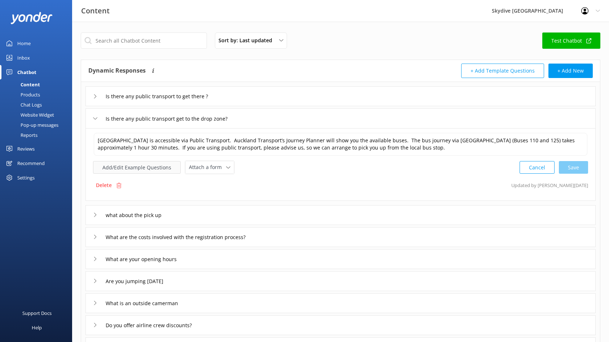
click at [123, 167] on button "Add/Edit Example Questions" at bounding box center [137, 167] width 88 height 13
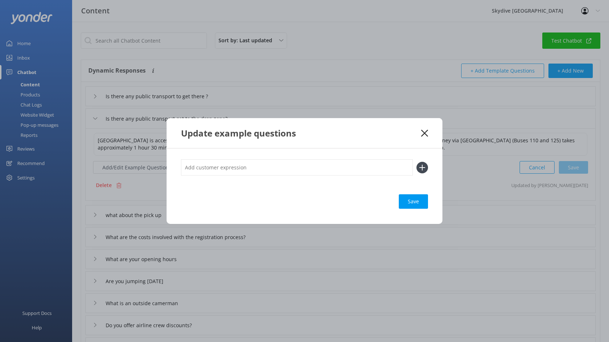
click at [424, 135] on icon at bounding box center [424, 133] width 7 height 7
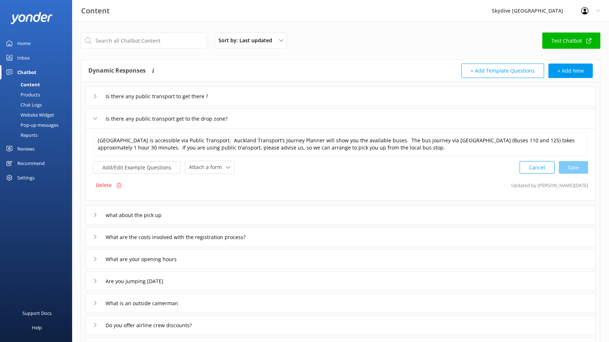
click at [95, 96] on icon at bounding box center [95, 96] width 4 height 4
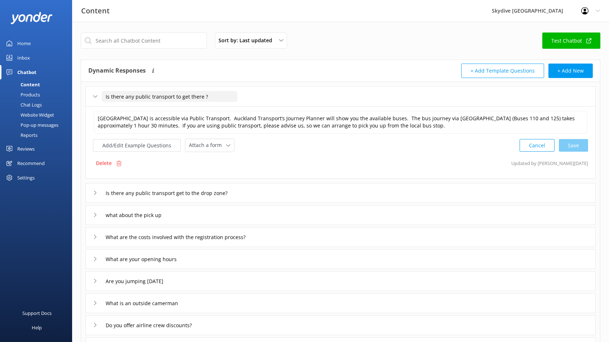
drag, startPoint x: 215, startPoint y: 96, endPoint x: 103, endPoint y: 95, distance: 111.8
click at [103, 95] on input "Is there any public transport to get there ?" at bounding box center [170, 96] width 136 height 11
click at [235, 169] on div "Delete Updated by Jo 1y ago" at bounding box center [340, 163] width 495 height 14
click at [94, 192] on icon at bounding box center [95, 192] width 4 height 4
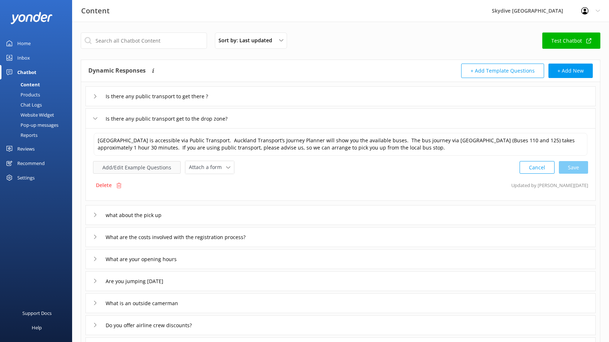
click at [128, 168] on button "Add/Edit Example Questions" at bounding box center [137, 167] width 88 height 13
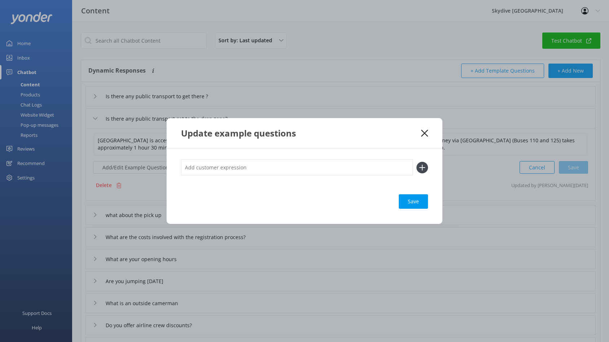
click at [234, 162] on input "text" at bounding box center [297, 167] width 232 height 16
paste input "Is there any public transport to get there ?"
type input "Is there any public transport to get there ?"
click at [424, 169] on icon at bounding box center [423, 168] width 12 height 12
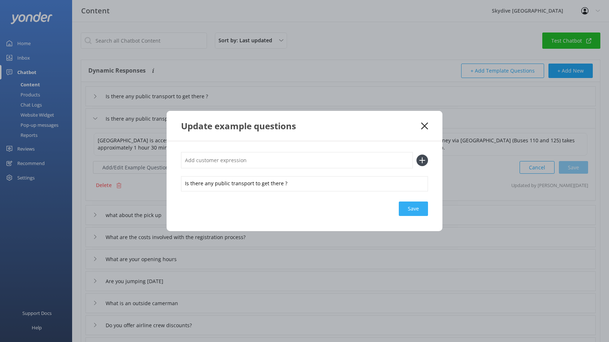
click at [421, 212] on div "Save" at bounding box center [413, 208] width 29 height 14
click at [412, 210] on div "Save" at bounding box center [413, 208] width 29 height 14
click at [424, 126] on use at bounding box center [424, 125] width 7 height 7
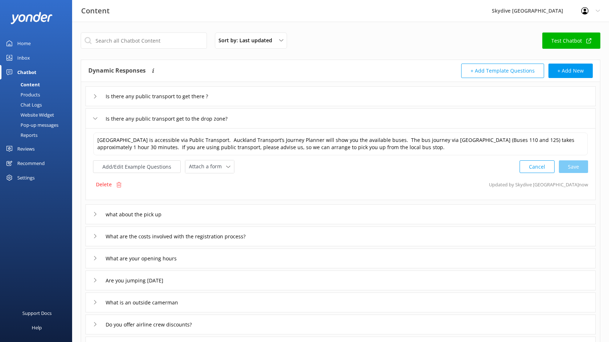
click at [261, 96] on div "Is there any public transport to get there ?" at bounding box center [340, 96] width 510 height 20
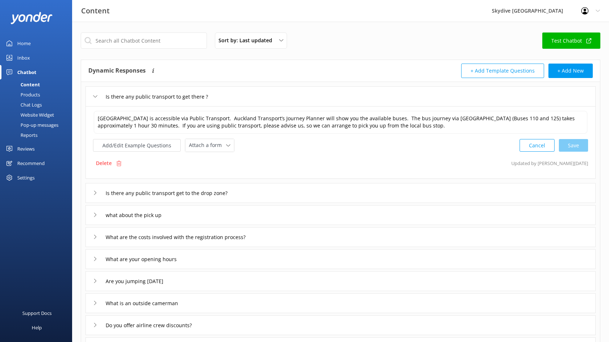
click at [95, 193] on icon at bounding box center [95, 192] width 4 height 4
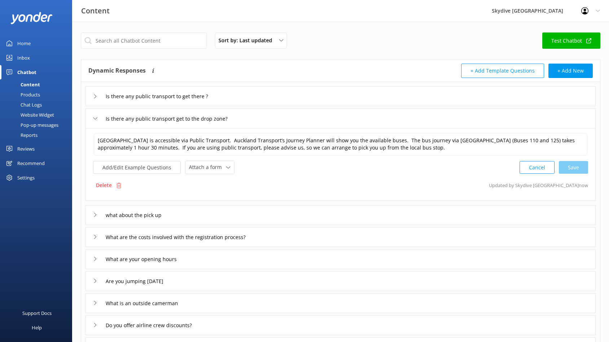
click at [386, 97] on div "Is there any public transport to get there ?" at bounding box center [340, 96] width 510 height 20
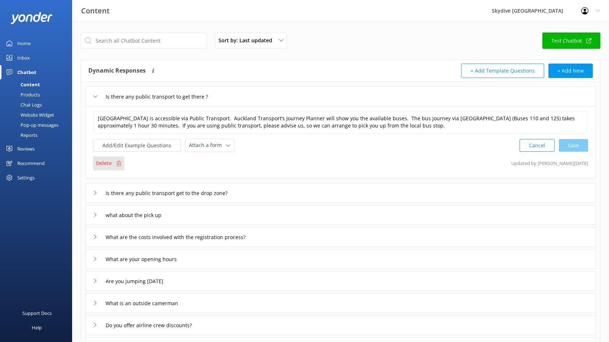
click at [103, 163] on p "Delete" at bounding box center [104, 163] width 16 height 8
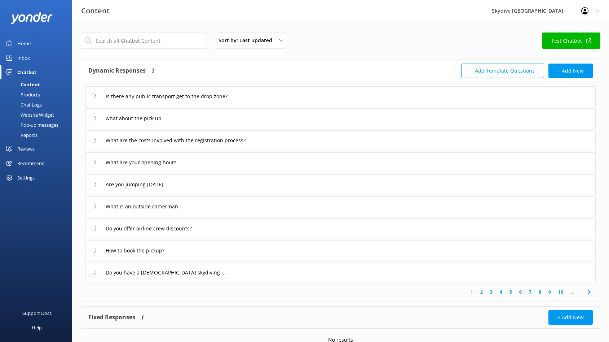
click at [96, 117] on icon at bounding box center [95, 118] width 4 height 4
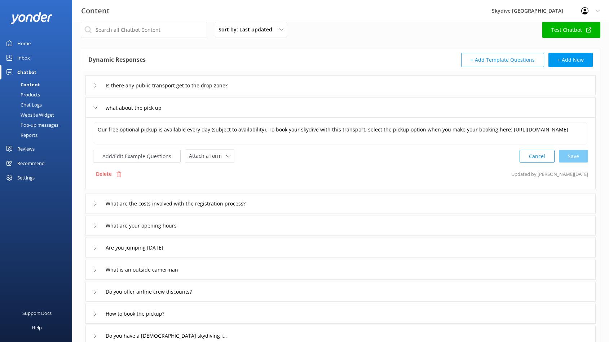
scroll to position [110, 0]
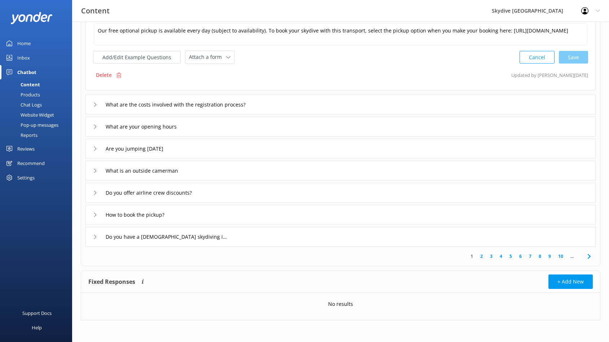
click at [483, 256] on link "2" at bounding box center [482, 256] width 10 height 7
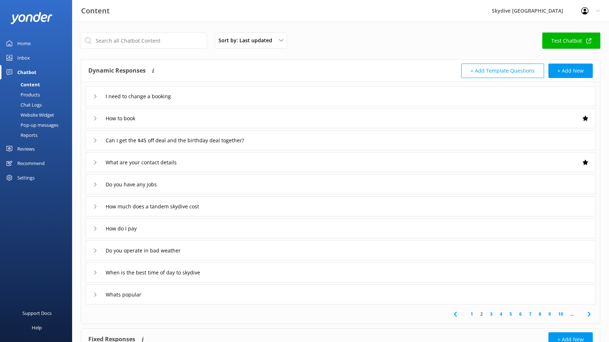
click at [491, 315] on link "3" at bounding box center [492, 313] width 10 height 7
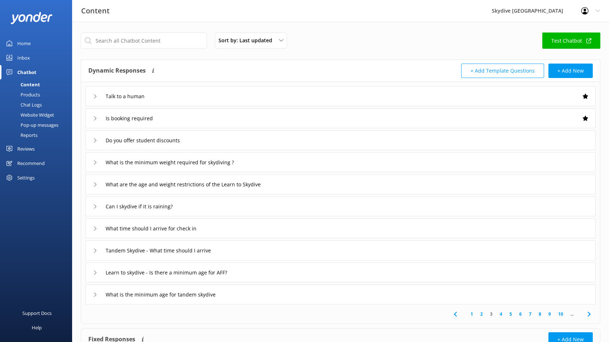
click at [96, 95] on icon at bounding box center [95, 96] width 4 height 4
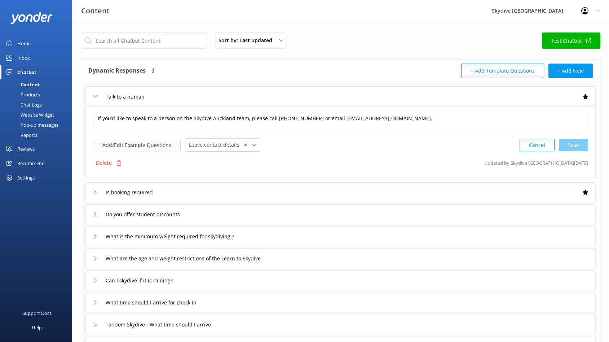
click at [124, 147] on button "Add/Edit Example Questions" at bounding box center [137, 145] width 88 height 13
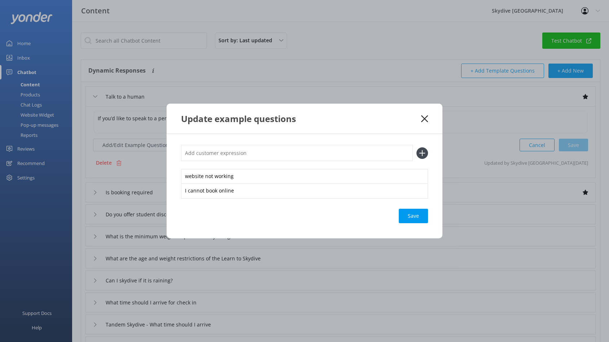
click at [426, 120] on use at bounding box center [424, 118] width 7 height 7
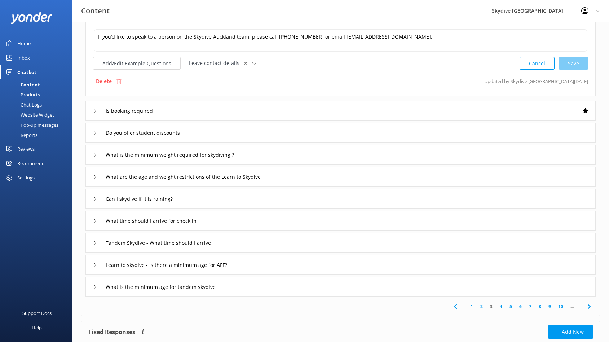
scroll to position [98, 0]
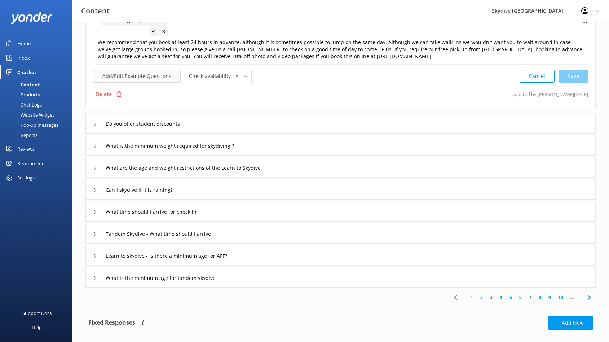
click at [123, 78] on button "Add/Edit Example Questions" at bounding box center [137, 76] width 88 height 13
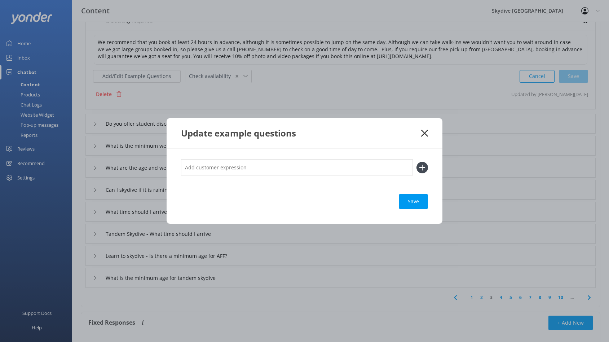
click at [304, 170] on input "text" at bounding box center [297, 167] width 232 height 16
type input "Do you accept walk-ins?"
click at [422, 167] on use at bounding box center [423, 167] width 6 height 6
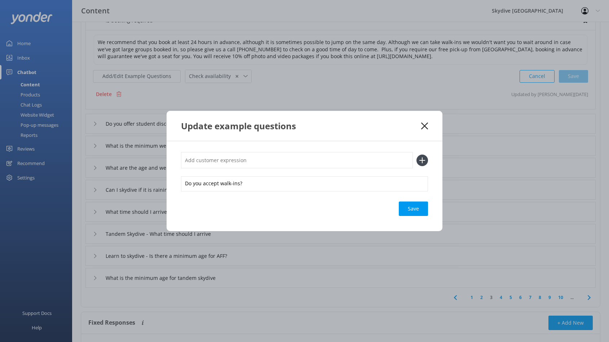
click at [224, 160] on input "text" at bounding box center [297, 160] width 232 height 16
type input "Do I need to pre-book?"
click at [420, 161] on icon at bounding box center [423, 160] width 12 height 12
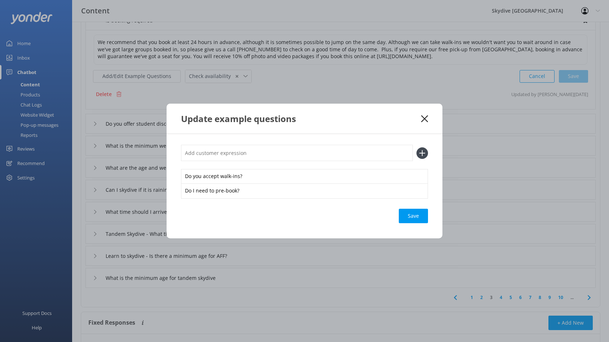
click at [275, 153] on input "text" at bounding box center [297, 153] width 232 height 16
click at [409, 218] on div "Save" at bounding box center [413, 216] width 29 height 14
click at [425, 118] on use at bounding box center [424, 118] width 7 height 7
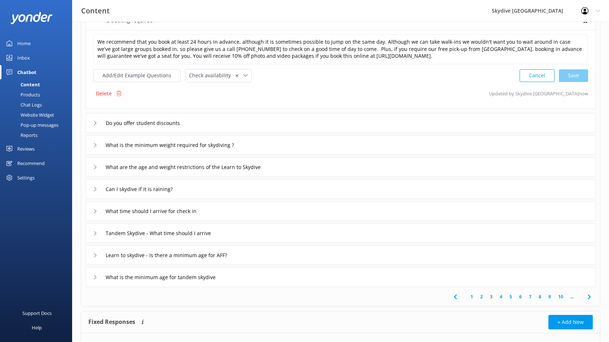
click at [97, 143] on icon at bounding box center [95, 145] width 4 height 4
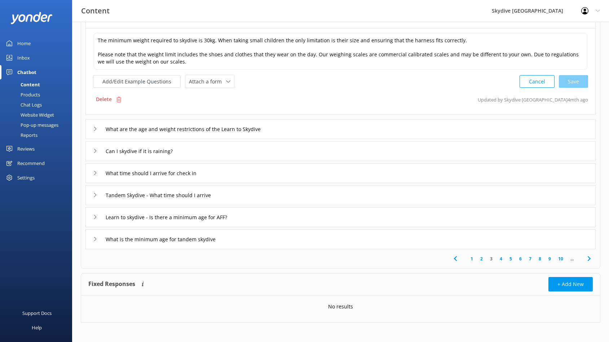
scroll to position [146, 0]
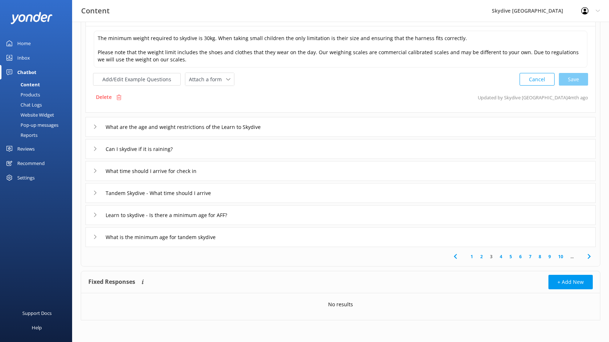
click at [512, 255] on link "5" at bounding box center [511, 256] width 10 height 7
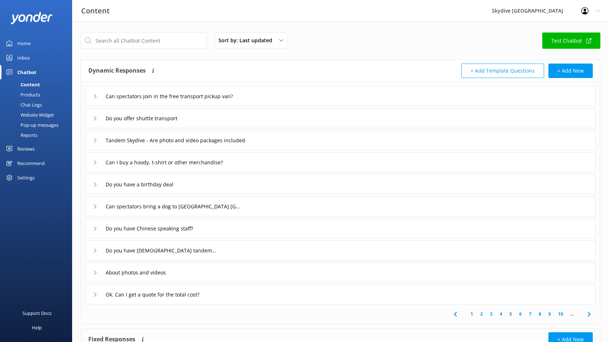
click at [275, 140] on div "Tandem Skydive - Are photo and video packages included" at bounding box center [340, 140] width 510 height 20
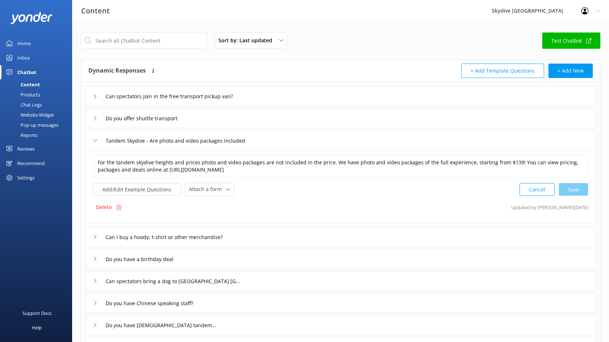
click at [94, 140] on icon at bounding box center [95, 140] width 4 height 4
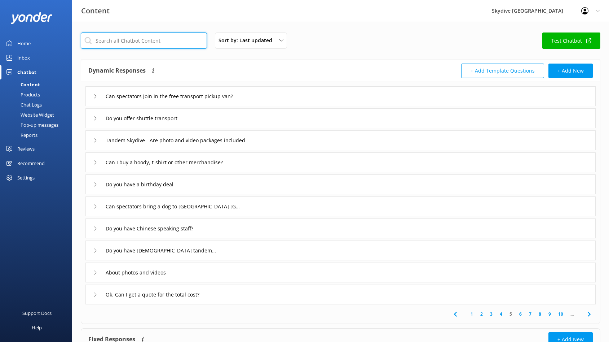
click at [114, 44] on input "text" at bounding box center [144, 40] width 126 height 16
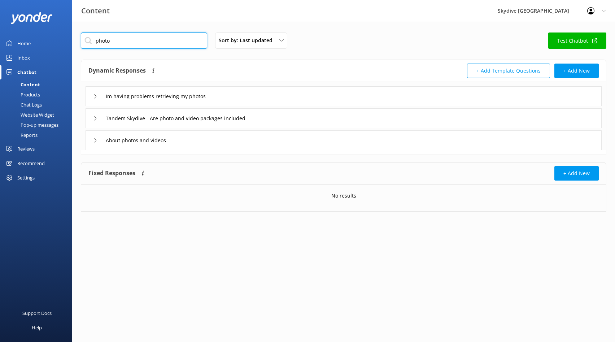
type input "photo"
click at [97, 116] on div "Tandem Skydive - Are photo and video packages included" at bounding box center [175, 118] width 164 height 12
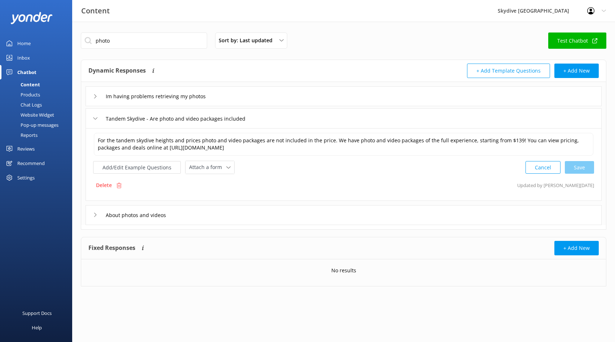
click at [97, 215] on icon at bounding box center [95, 214] width 4 height 4
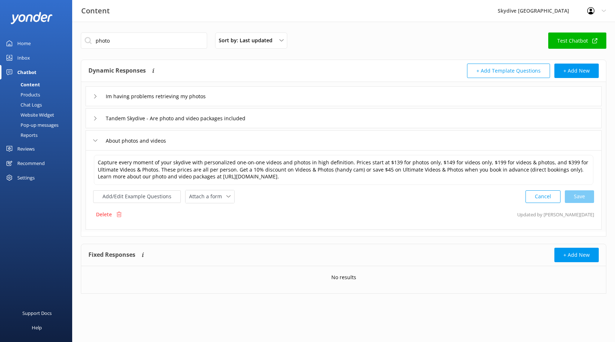
click at [93, 117] on icon at bounding box center [95, 118] width 4 height 4
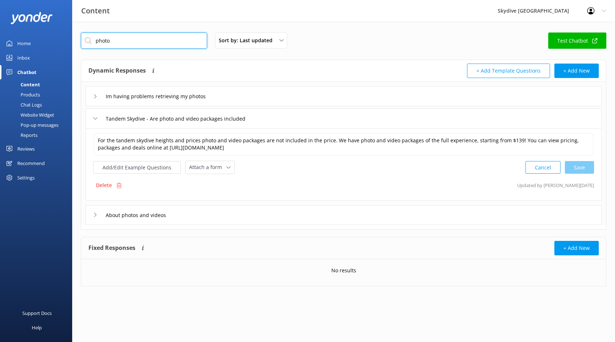
drag, startPoint x: 127, startPoint y: 40, endPoint x: 49, endPoint y: 36, distance: 78.3
click at [49, 36] on div "Content Skydive Auckland Profile Settings Logout Home Inbox Chatbot Content Pro…" at bounding box center [307, 165] width 615 height 286
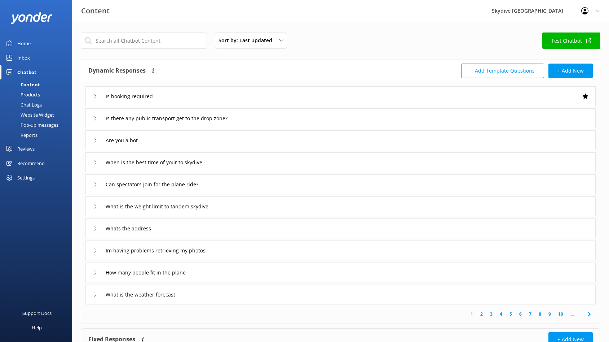
click at [24, 70] on div "Chatbot" at bounding box center [26, 72] width 19 height 14
click at [24, 44] on div "Home" at bounding box center [23, 43] width 13 height 14
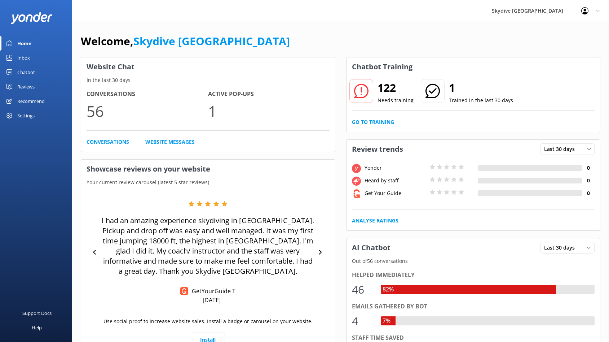
click at [389, 91] on h2 "122" at bounding box center [396, 87] width 36 height 17
click at [379, 122] on link "Go to Training" at bounding box center [373, 122] width 42 height 8
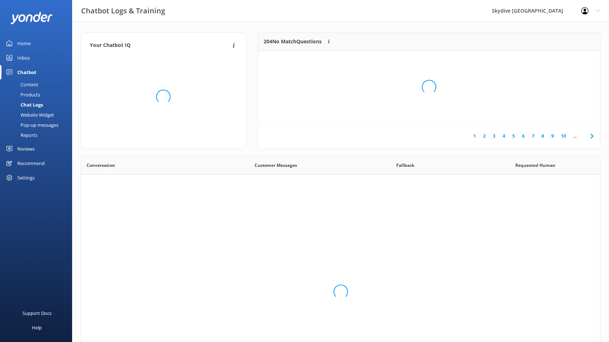
scroll to position [247, 514]
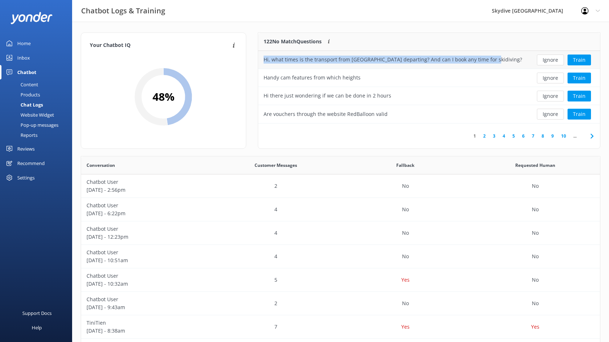
drag, startPoint x: 488, startPoint y: 61, endPoint x: 262, endPoint y: 60, distance: 225.8
click at [262, 60] on div "Hi, what times is the transport from [GEOGRAPHIC_DATA] departing? And can I boo…" at bounding box center [393, 60] width 270 height 18
copy div "Hi, what times is the transport from [GEOGRAPHIC_DATA] departing? And can I boo…"
click at [547, 60] on button "Ignore" at bounding box center [550, 59] width 27 height 11
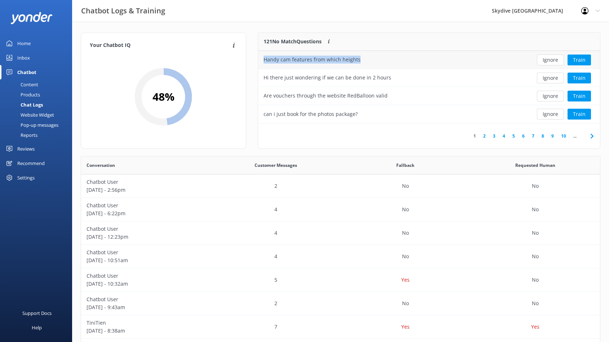
drag, startPoint x: 385, startPoint y: 59, endPoint x: 260, endPoint y: 60, distance: 124.8
click at [260, 60] on div "Handy cam features from which heights" at bounding box center [393, 60] width 270 height 18
copy div "Handy cam features from which heights"
click at [556, 61] on button "Ignore" at bounding box center [550, 59] width 27 height 11
click at [485, 136] on link "2" at bounding box center [485, 135] width 10 height 7
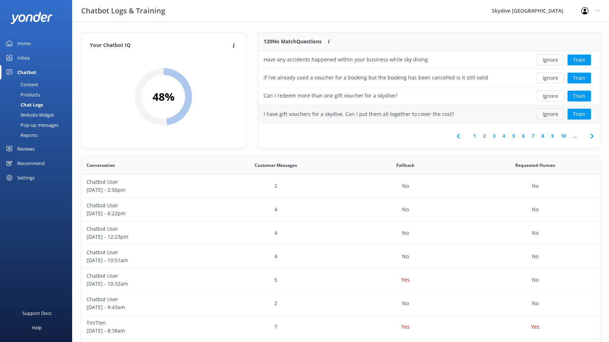
click at [550, 114] on button "Ignore" at bounding box center [550, 114] width 27 height 11
click at [550, 114] on div "Loading.. Train" at bounding box center [564, 114] width 61 height 11
click at [560, 76] on button "Ignore" at bounding box center [550, 78] width 27 height 11
click at [493, 136] on link "3" at bounding box center [495, 135] width 10 height 7
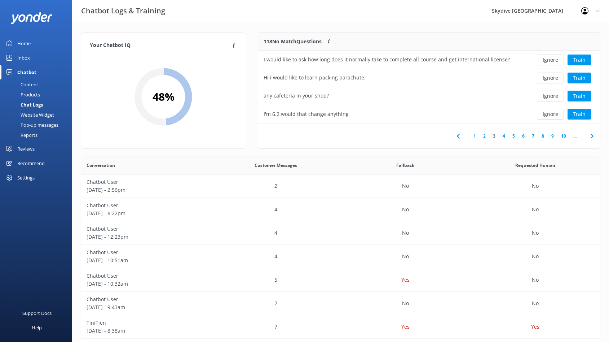
click at [504, 136] on link "4" at bounding box center [504, 135] width 10 height 7
click at [552, 78] on button "Ignore" at bounding box center [550, 78] width 27 height 11
click at [514, 136] on link "5" at bounding box center [514, 135] width 10 height 7
click at [503, 137] on link "4" at bounding box center [504, 135] width 10 height 7
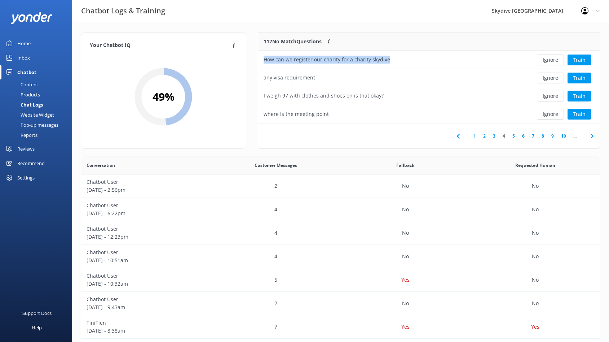
drag, startPoint x: 411, startPoint y: 60, endPoint x: 257, endPoint y: 60, distance: 153.3
click at [257, 60] on div "117 No Match Questions Customers sometimes ask questions that don't fully match…" at bounding box center [429, 93] width 354 height 123
copy div "How can we register our charity for a charity skydive"
click at [541, 60] on button "Ignore" at bounding box center [550, 59] width 27 height 11
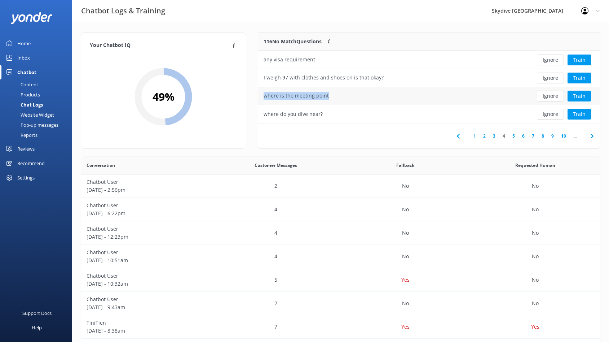
drag, startPoint x: 338, startPoint y: 95, endPoint x: 263, endPoint y: 95, distance: 75.4
click at [263, 95] on div "where is the meeting point" at bounding box center [393, 96] width 270 height 18
copy div "where is the meeting point"
click at [551, 93] on button "Ignore" at bounding box center [550, 96] width 27 height 11
click at [29, 45] on div "Home" at bounding box center [23, 43] width 13 height 14
